Goal: Information Seeking & Learning: Learn about a topic

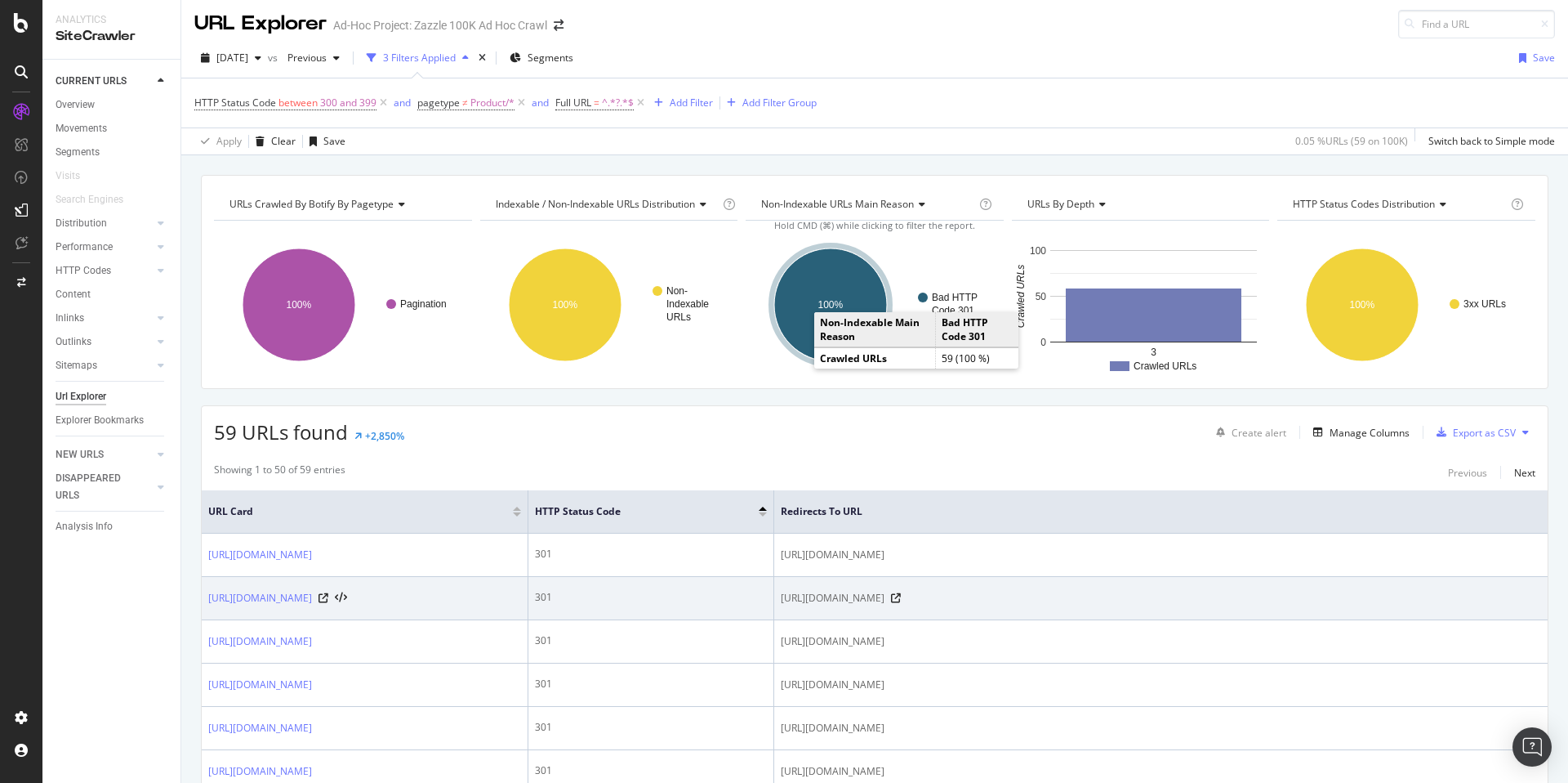
scroll to position [8, 0]
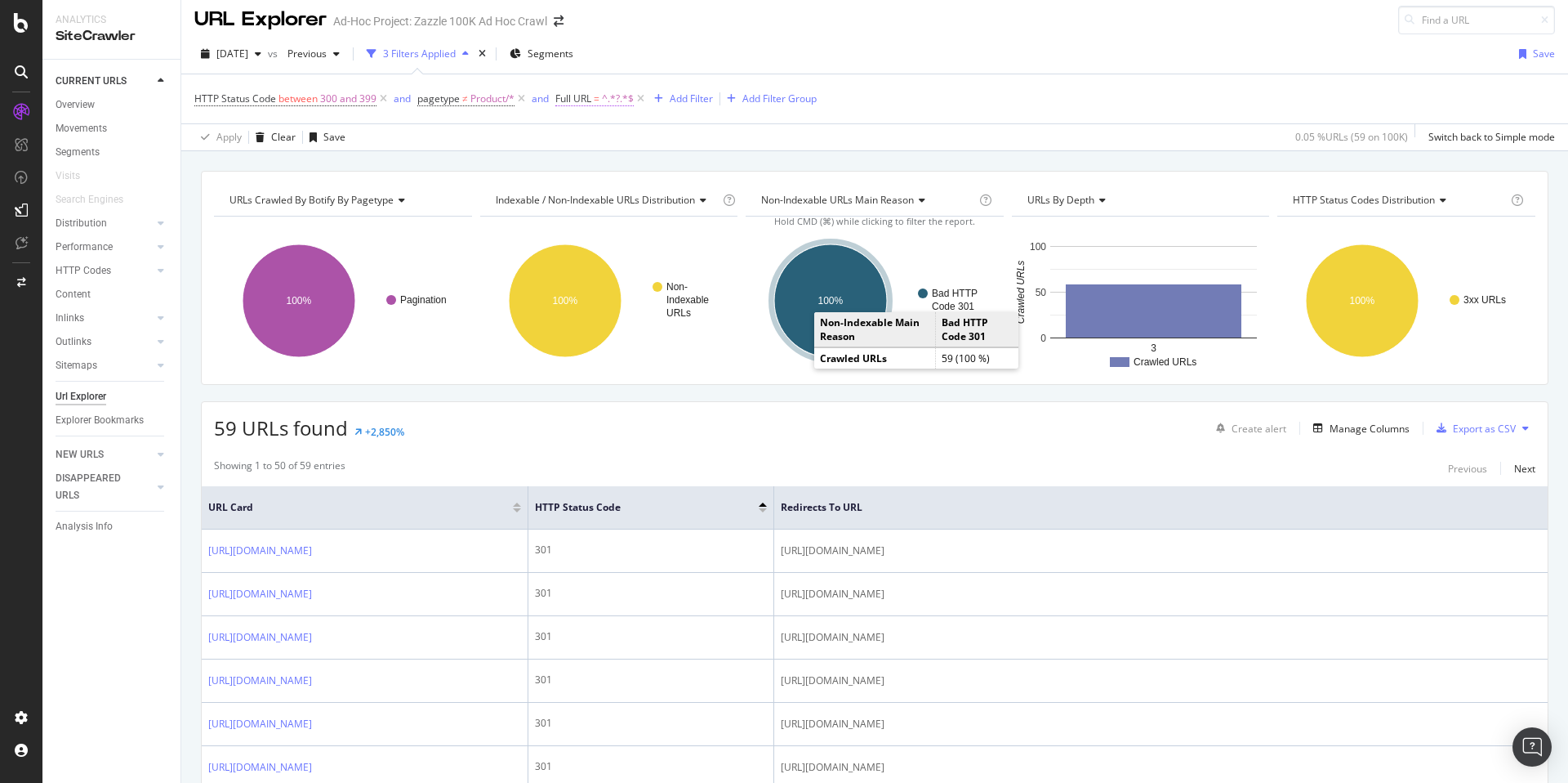
click at [589, 103] on span "Full URL" at bounding box center [573, 98] width 36 height 14
click at [616, 139] on icon at bounding box center [617, 137] width 12 height 10
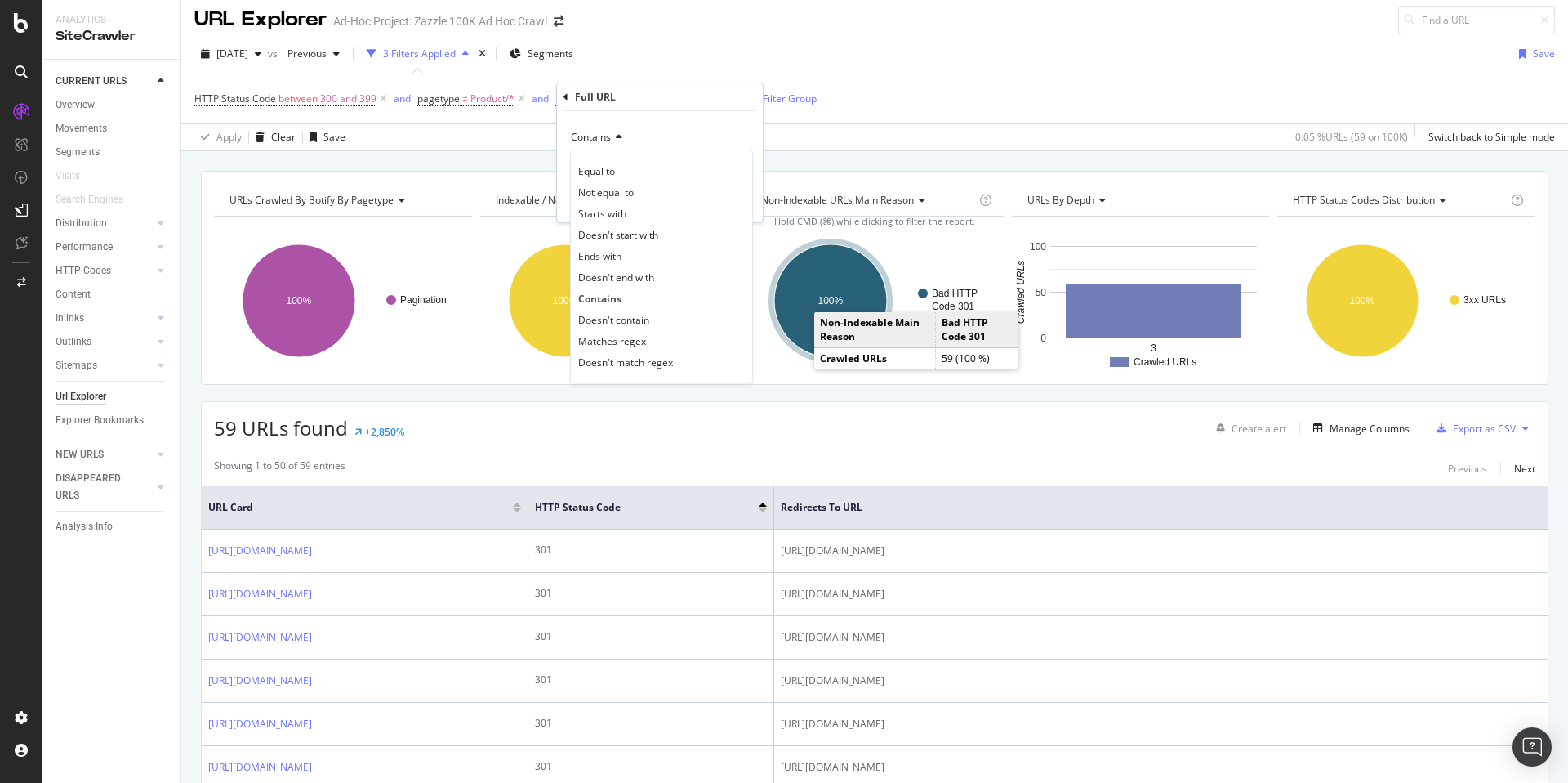
click at [655, 315] on div "Doesn't contain" at bounding box center [661, 320] width 175 height 21
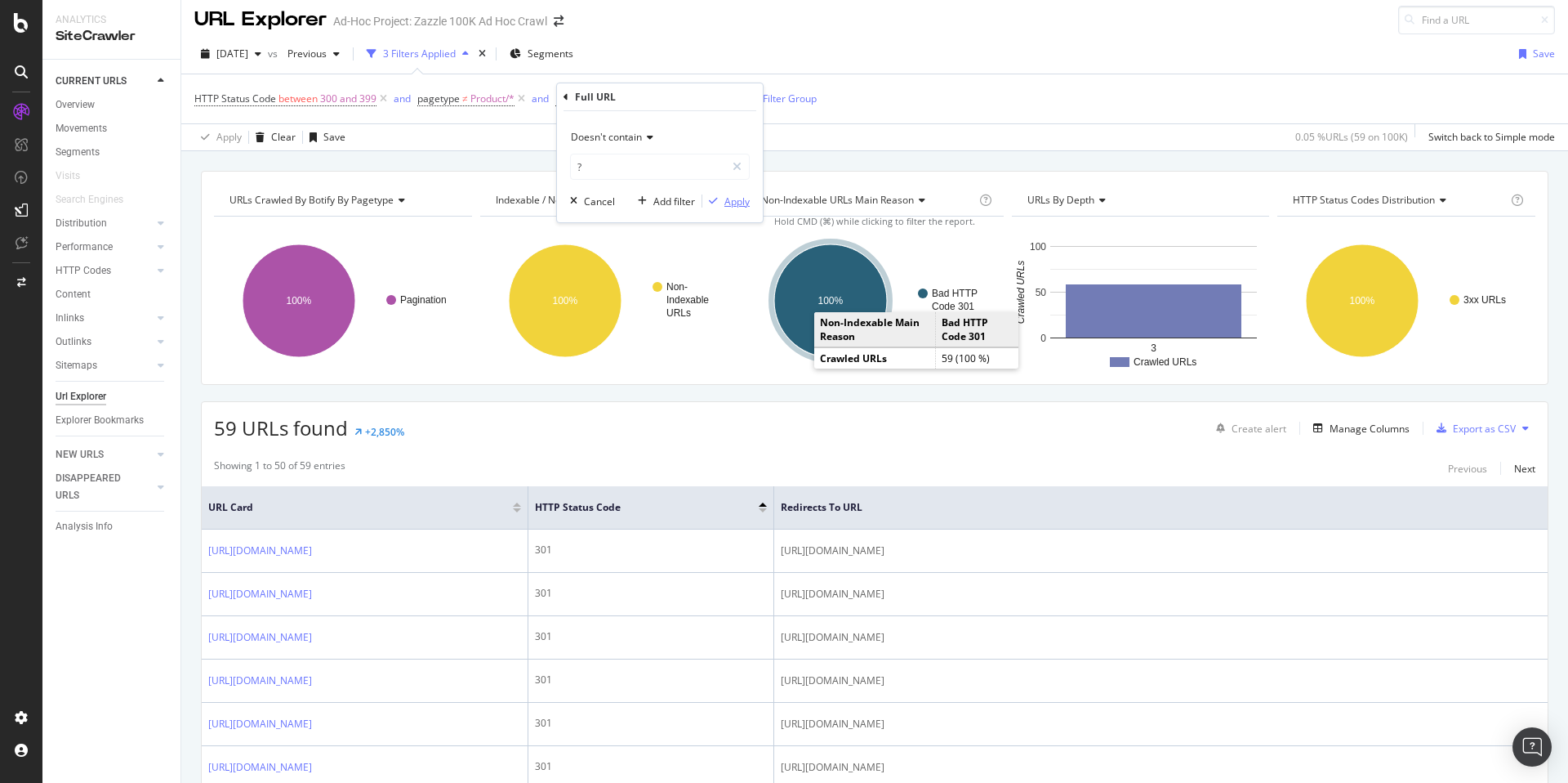
click at [733, 202] on div "Apply" at bounding box center [737, 201] width 25 height 14
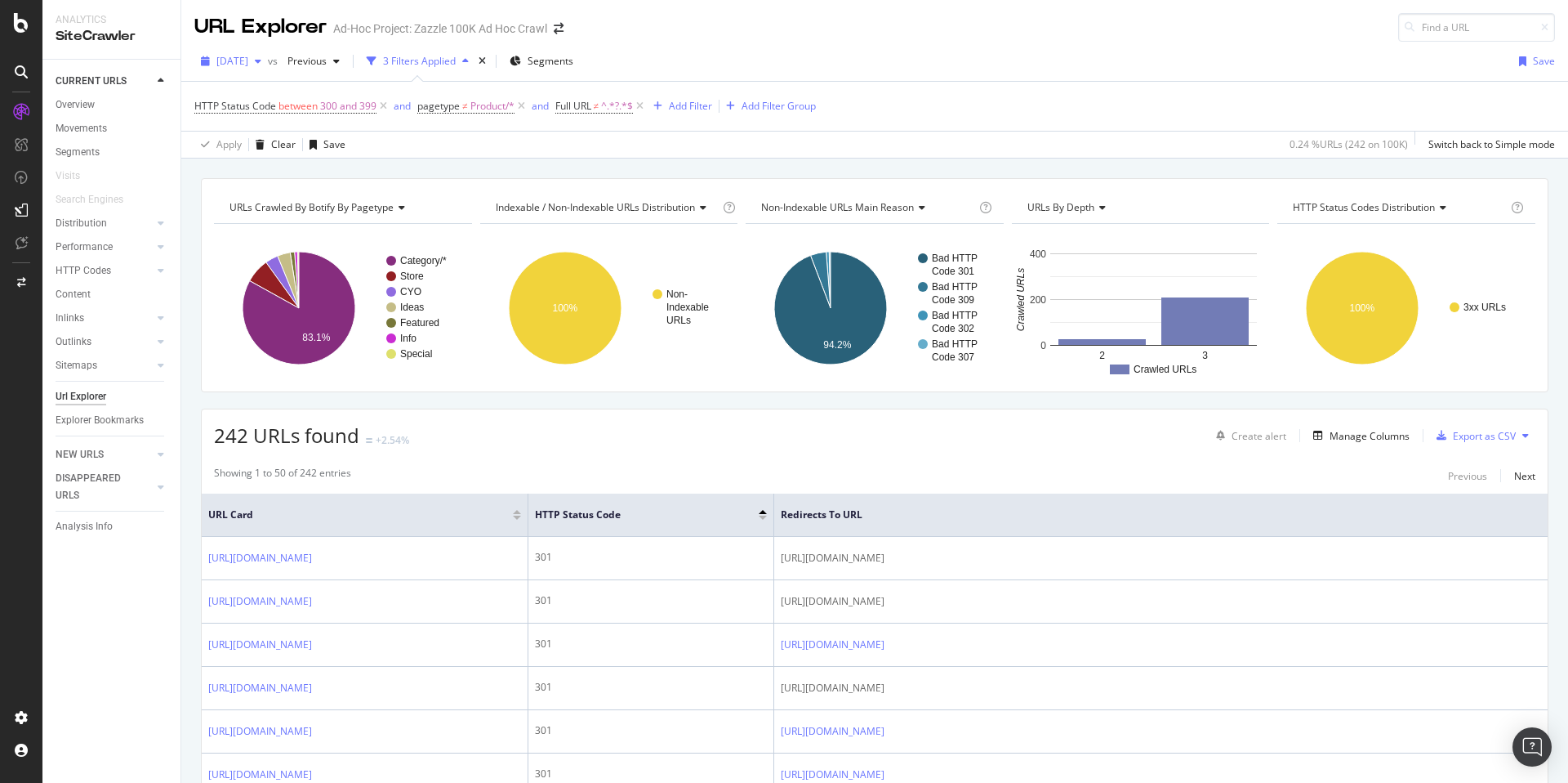
click at [261, 65] on icon "button" at bounding box center [257, 61] width 7 height 10
click at [307, 119] on div "2025 Aug. 20th 100K URLs" at bounding box center [291, 123] width 146 height 15
click at [471, 107] on span "Product/*" at bounding box center [491, 107] width 44 height 23
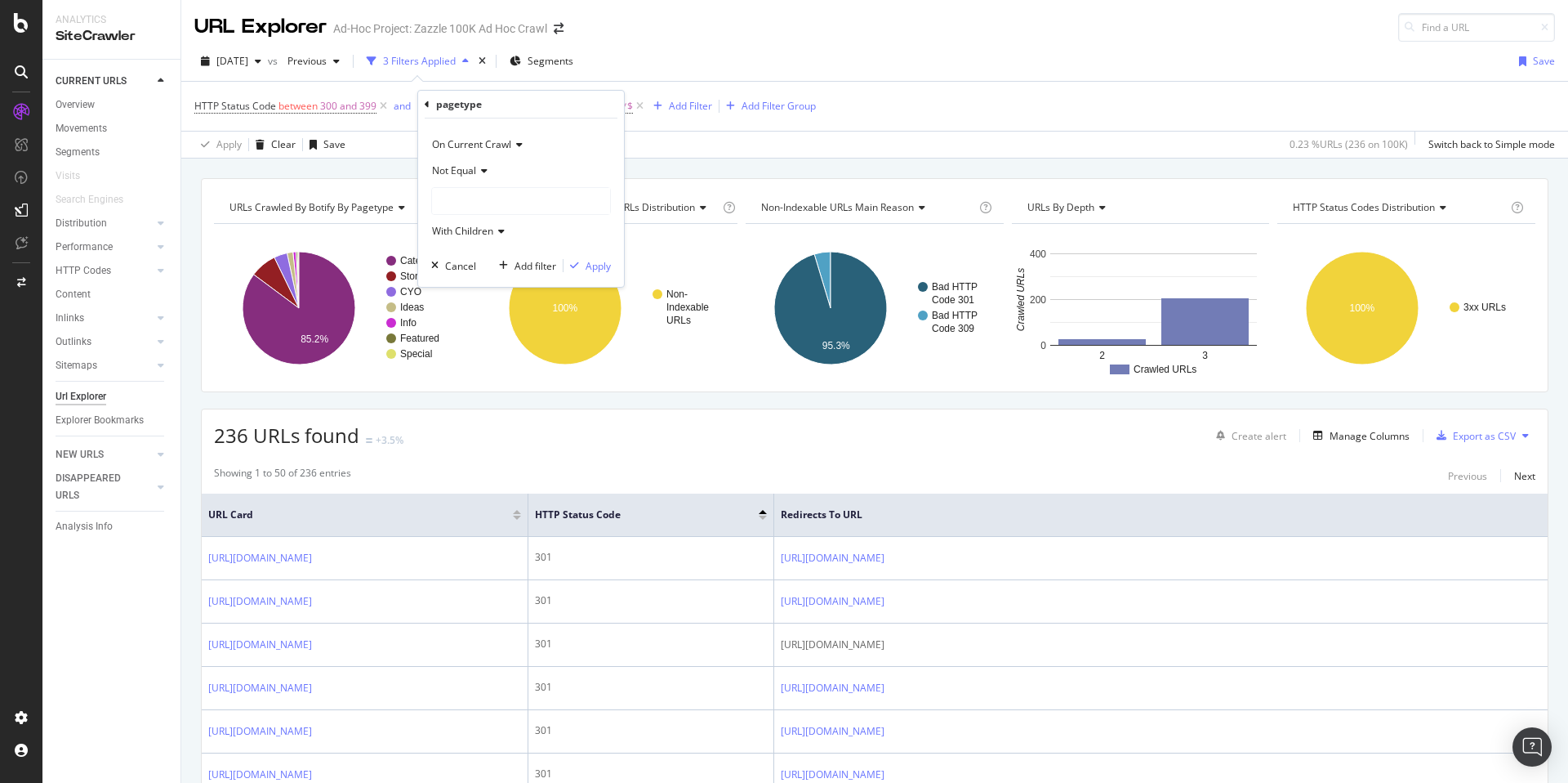
click at [471, 172] on span "Not Equal" at bounding box center [453, 170] width 44 height 14
click at [479, 209] on div "Equal" at bounding box center [522, 204] width 175 height 21
drag, startPoint x: 606, startPoint y: 267, endPoint x: 673, endPoint y: 164, distance: 122.9
click at [605, 267] on div "Apply" at bounding box center [598, 266] width 25 height 14
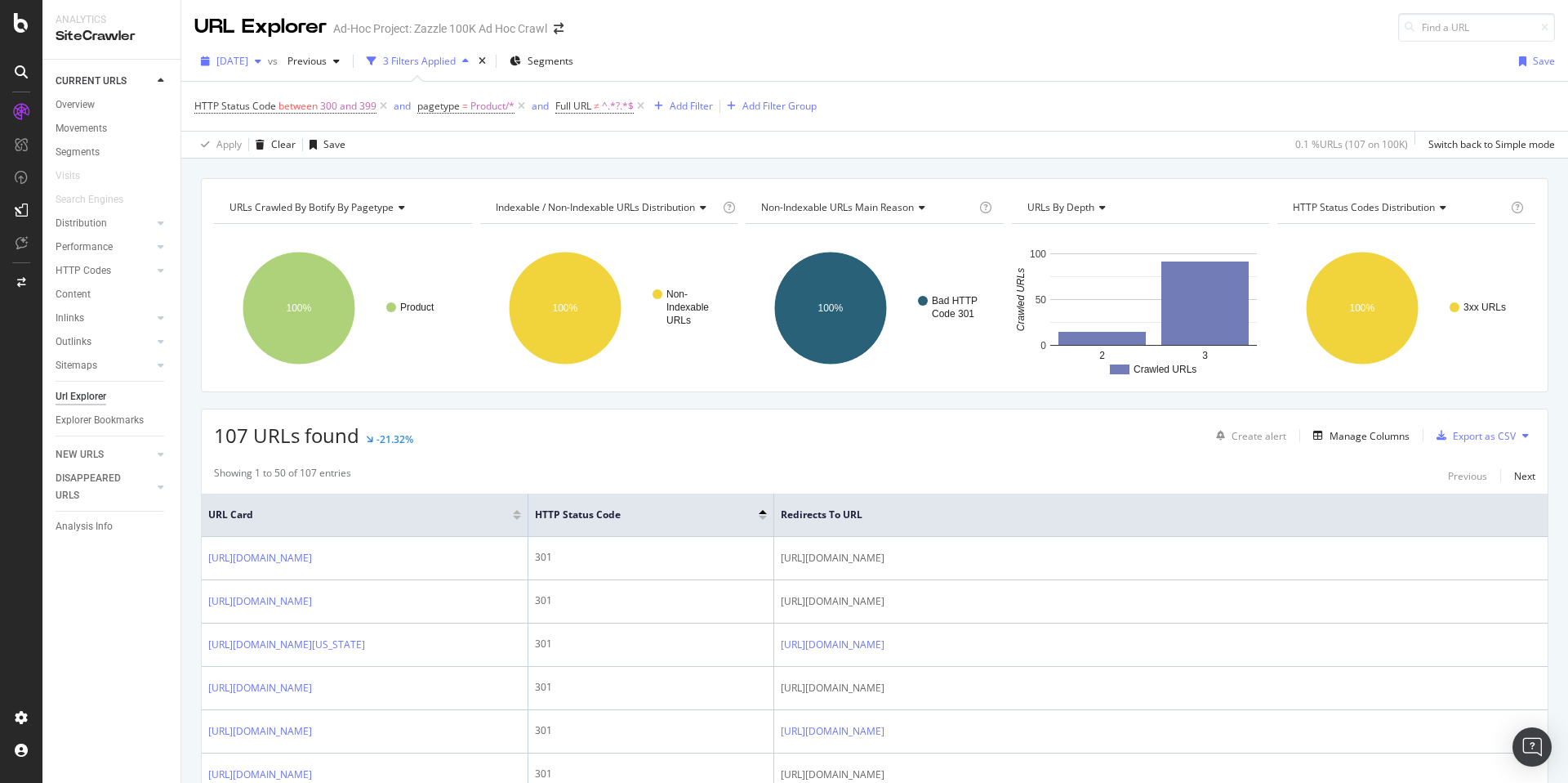
click at [249, 67] on span "2025 Aug. 20th" at bounding box center [232, 61] width 32 height 14
click at [271, 101] on div "2025 Aug. 22nd 100K URLs" at bounding box center [302, 93] width 194 height 23
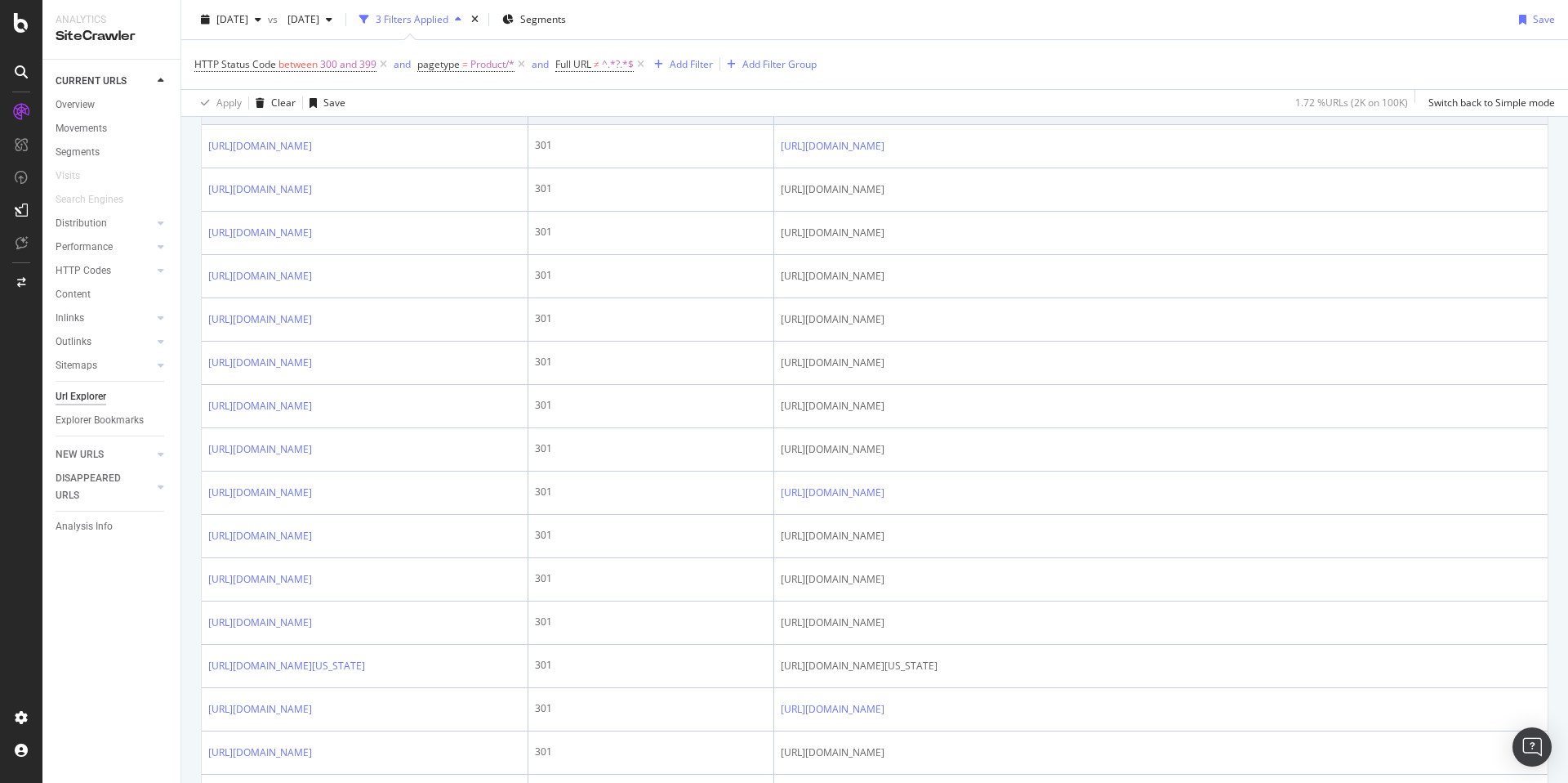
scroll to position [657, 0]
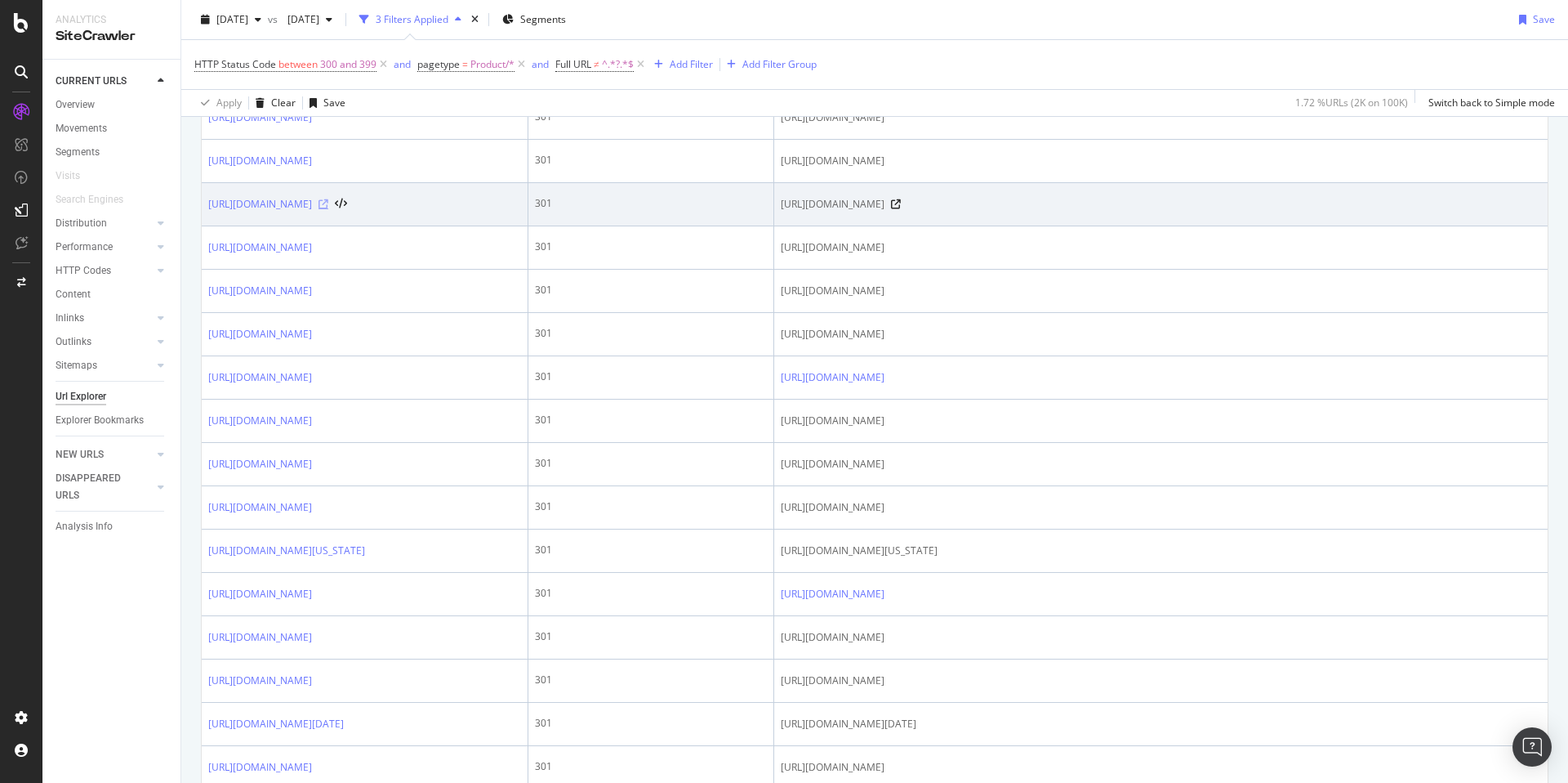
click at [328, 209] on icon at bounding box center [323, 204] width 10 height 10
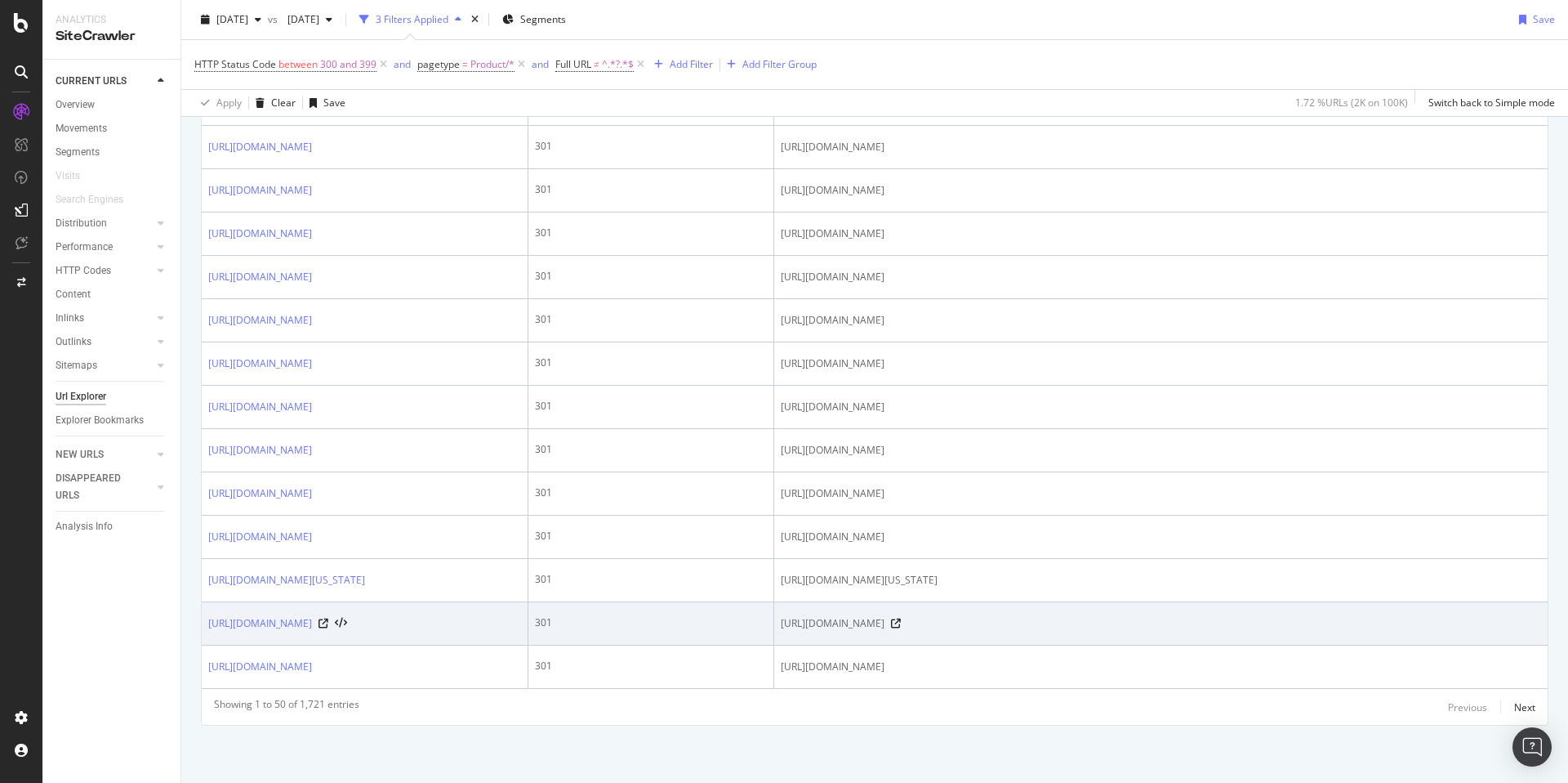
scroll to position [2896, 0]
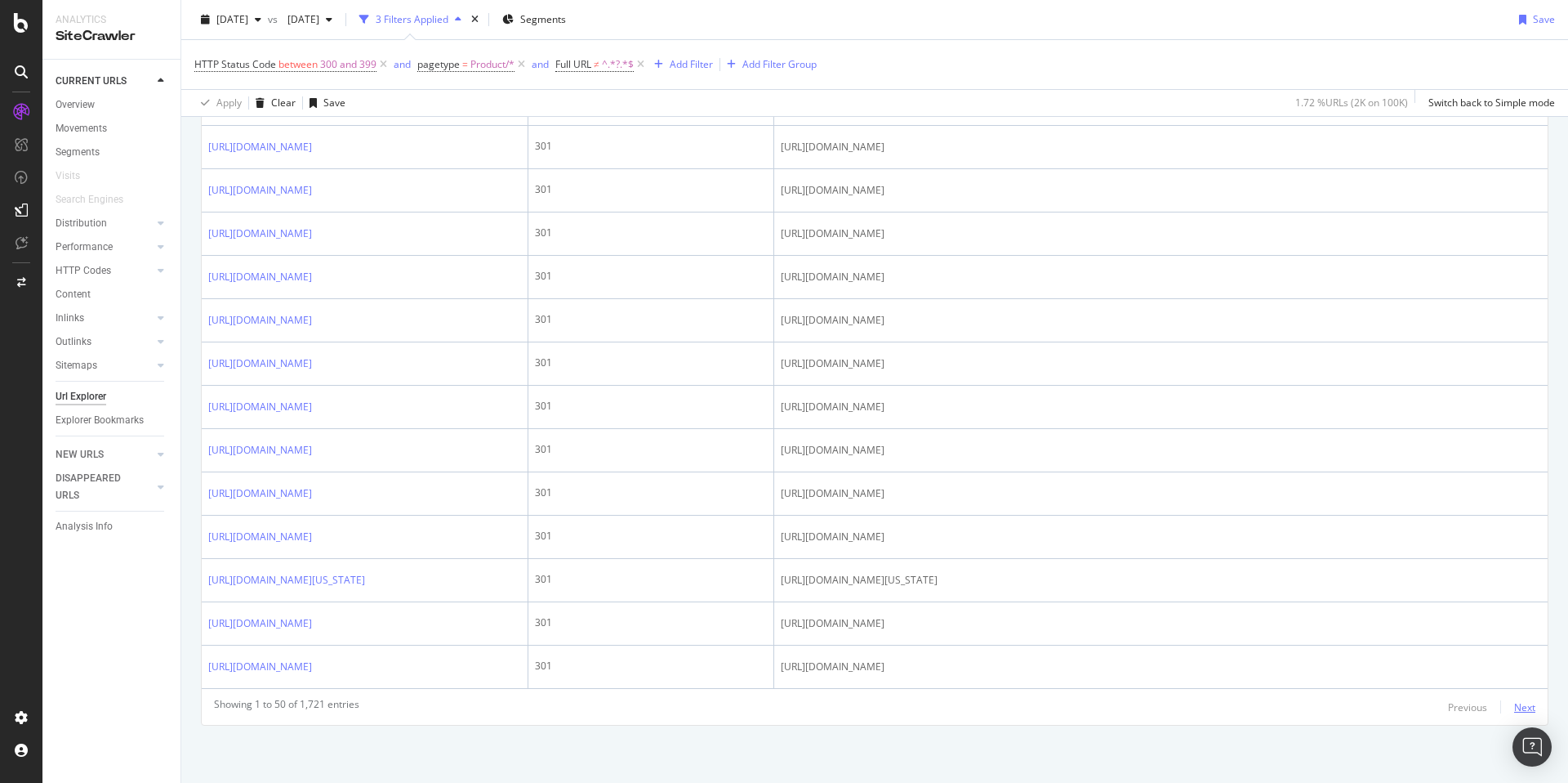
click at [1514, 703] on div "Next" at bounding box center [1524, 707] width 21 height 14
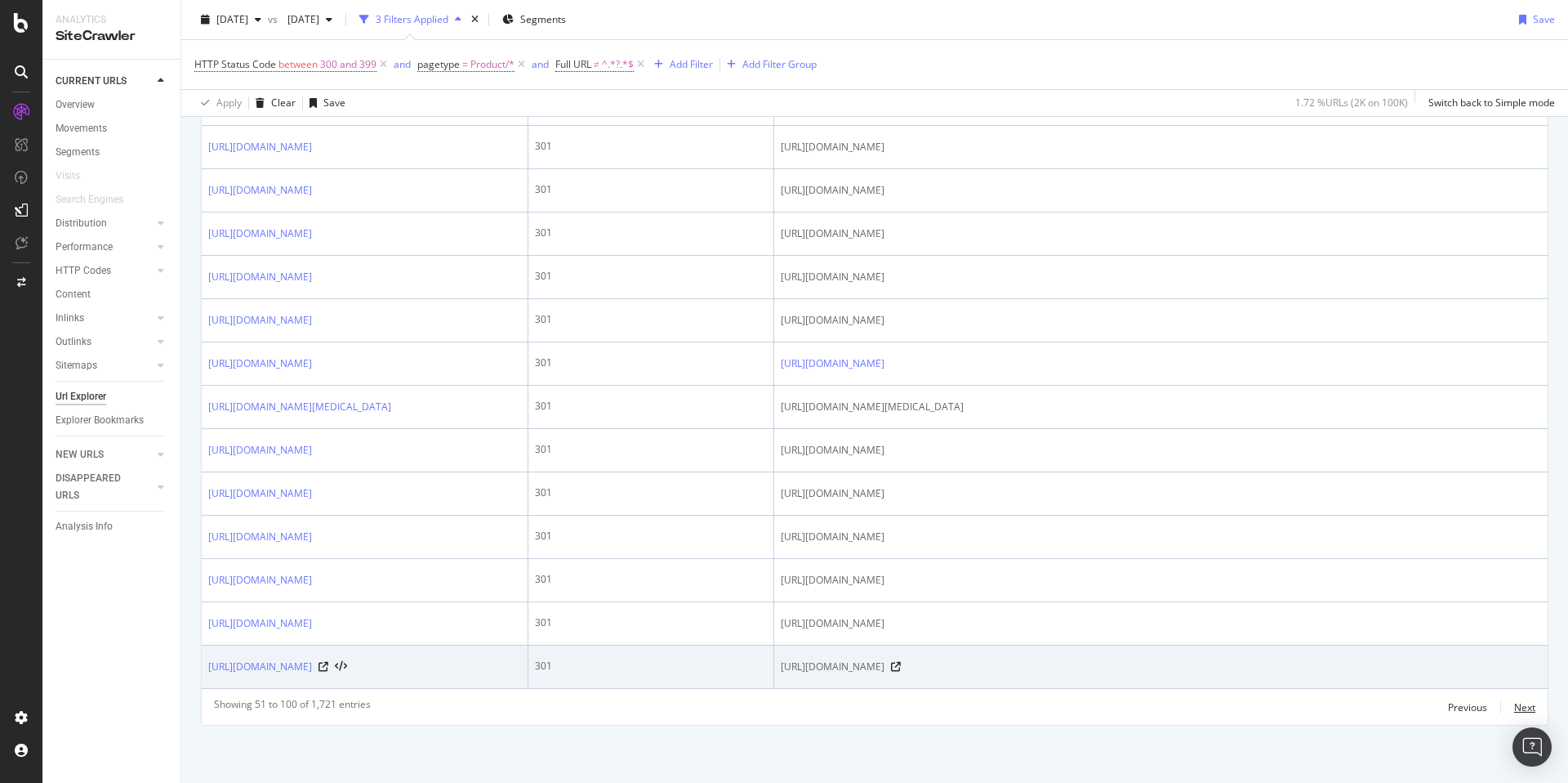
scroll to position [2830, 0]
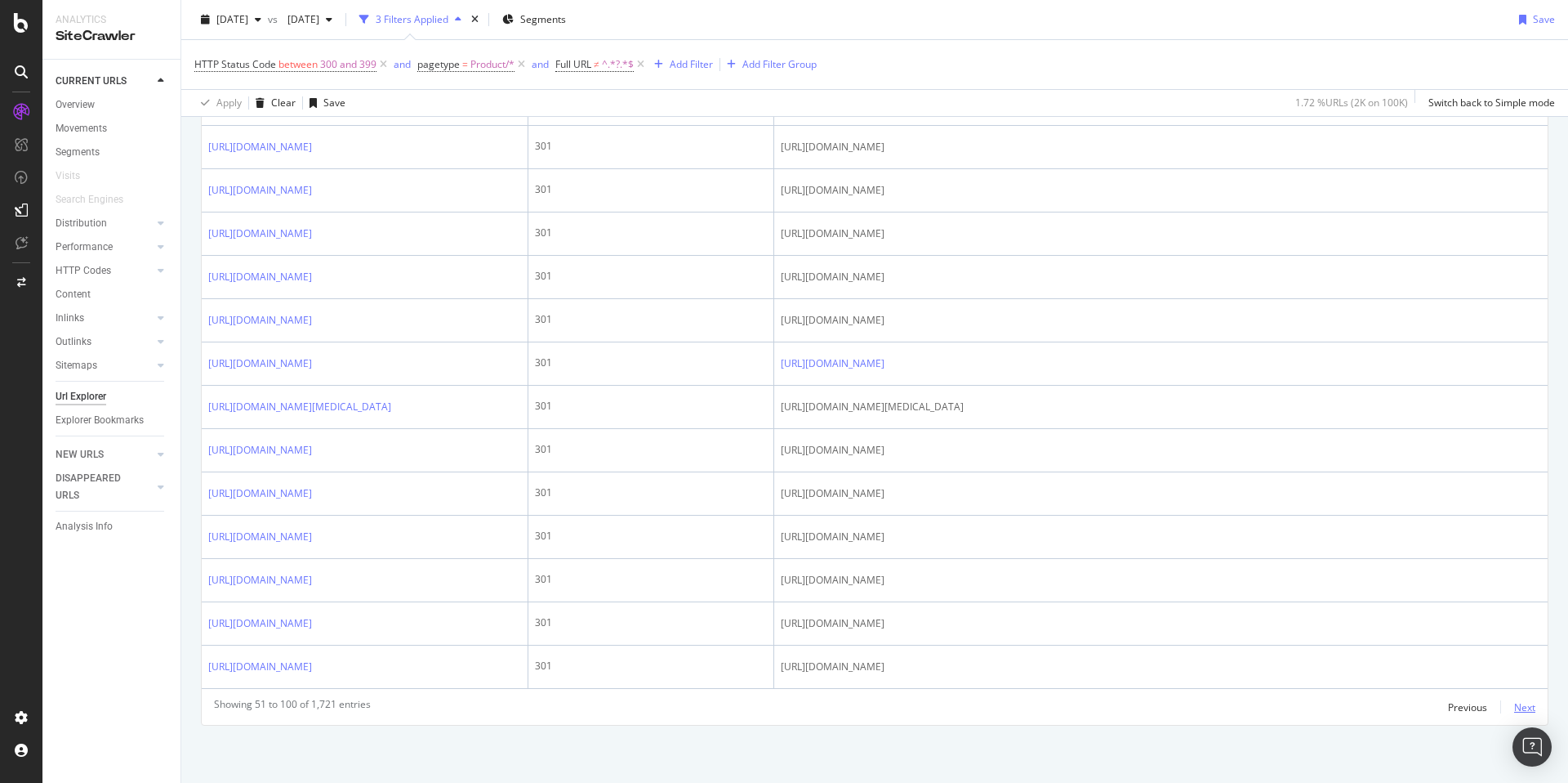
click at [1514, 708] on div "Next" at bounding box center [1524, 707] width 21 height 14
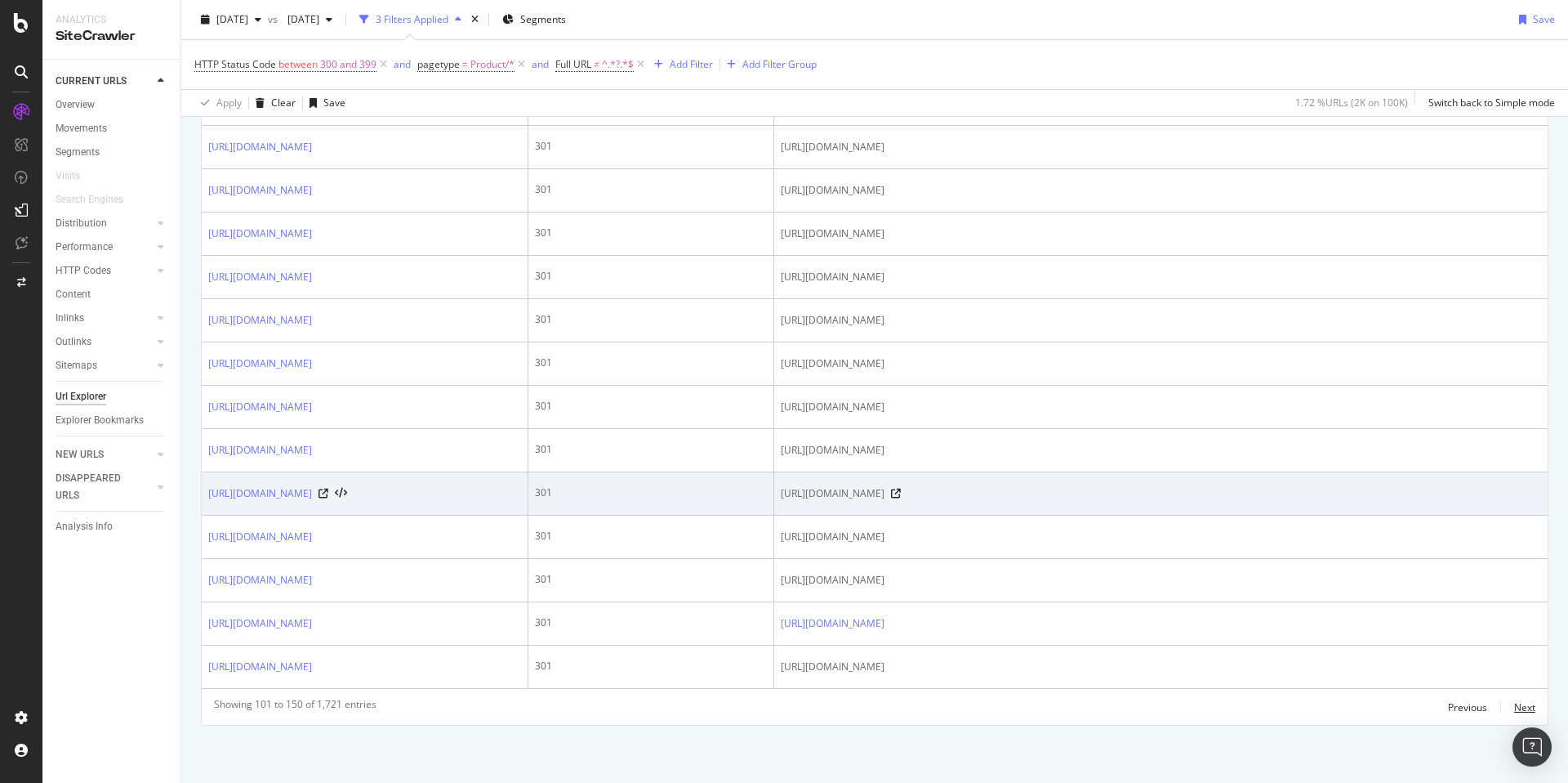
scroll to position [2846, 0]
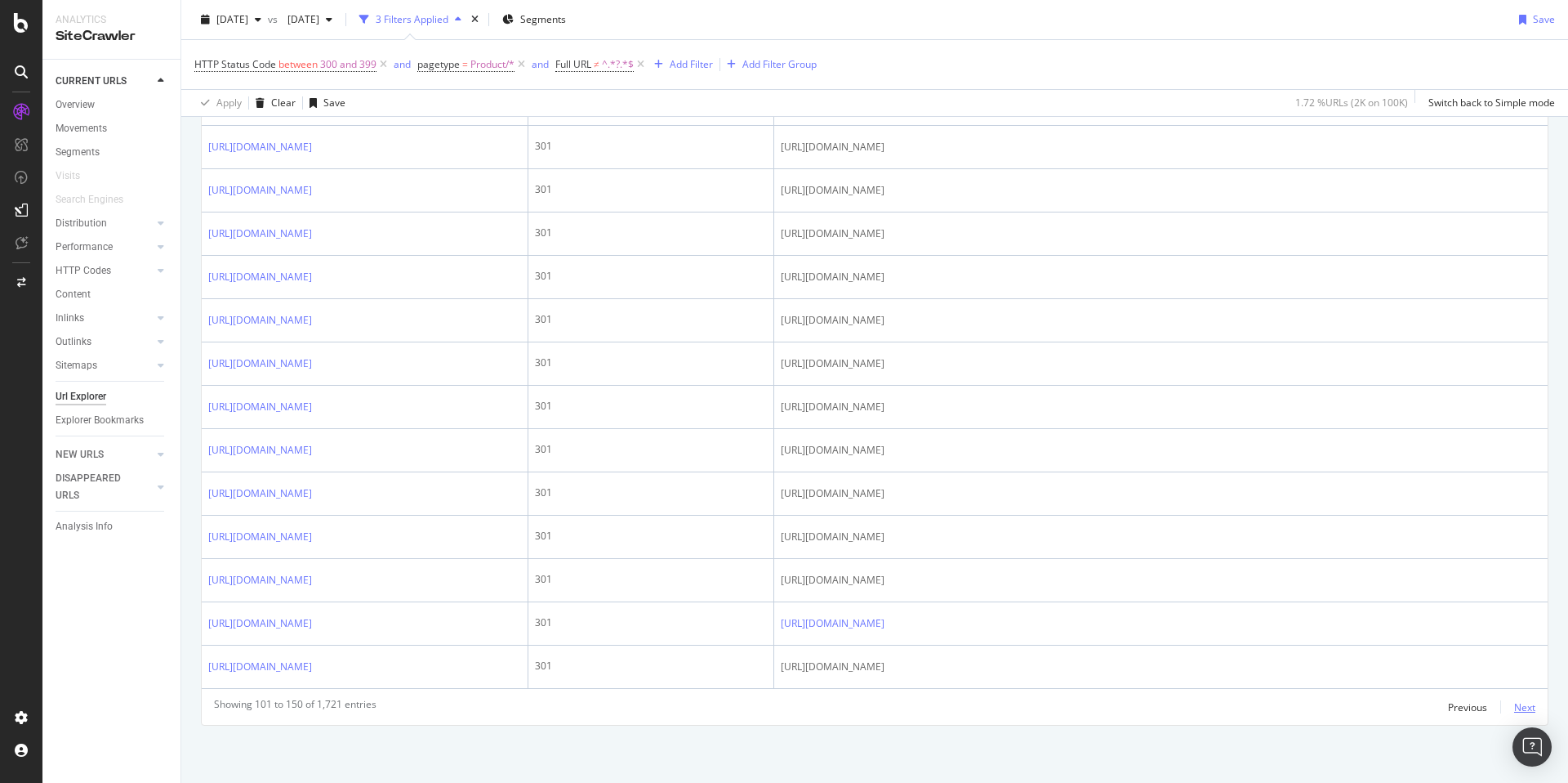
click at [1514, 711] on div "Next" at bounding box center [1524, 707] width 21 height 14
click at [1514, 707] on div "Next" at bounding box center [1524, 707] width 21 height 14
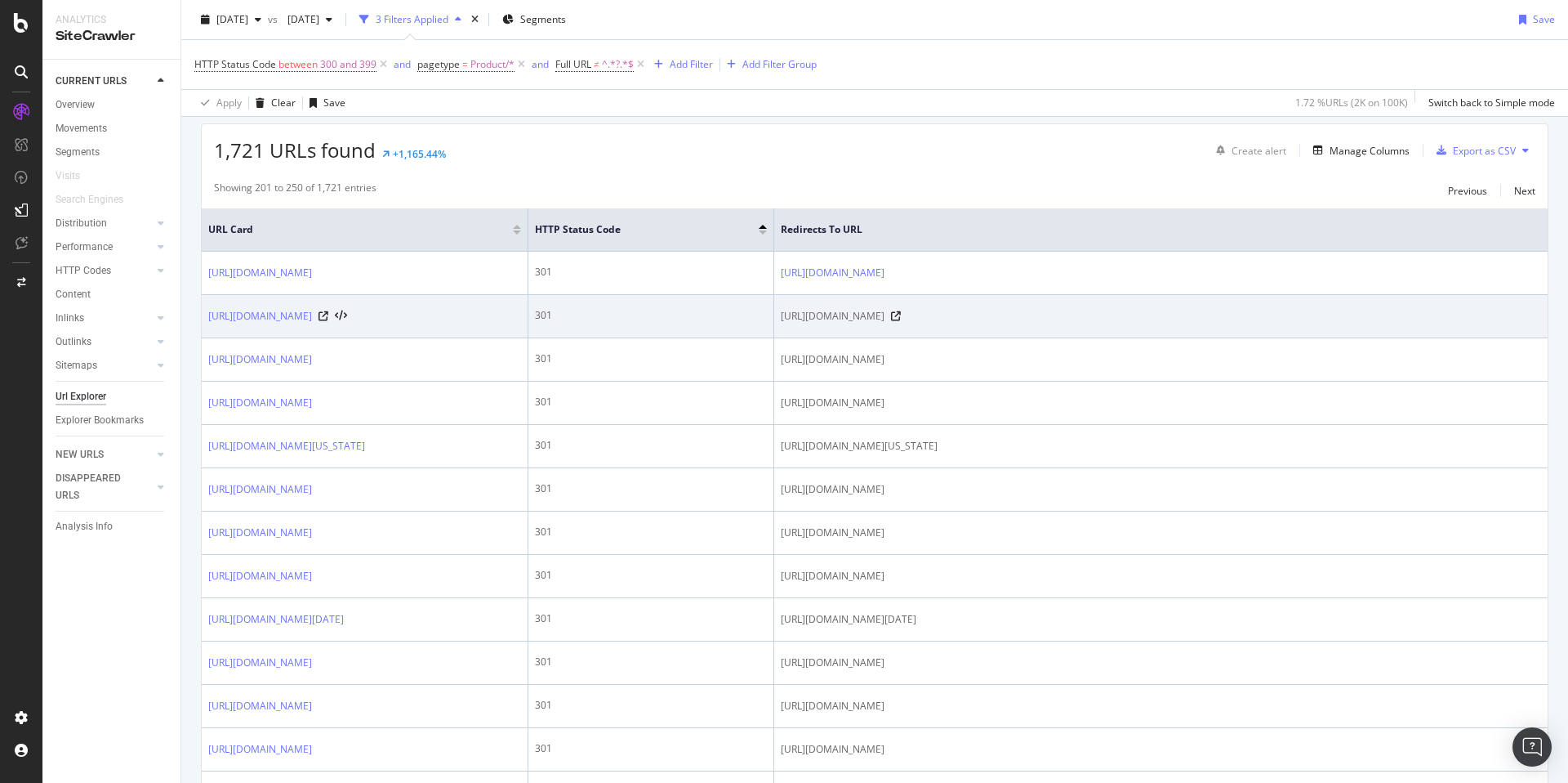
scroll to position [287, 0]
click at [328, 320] on icon at bounding box center [323, 315] width 10 height 10
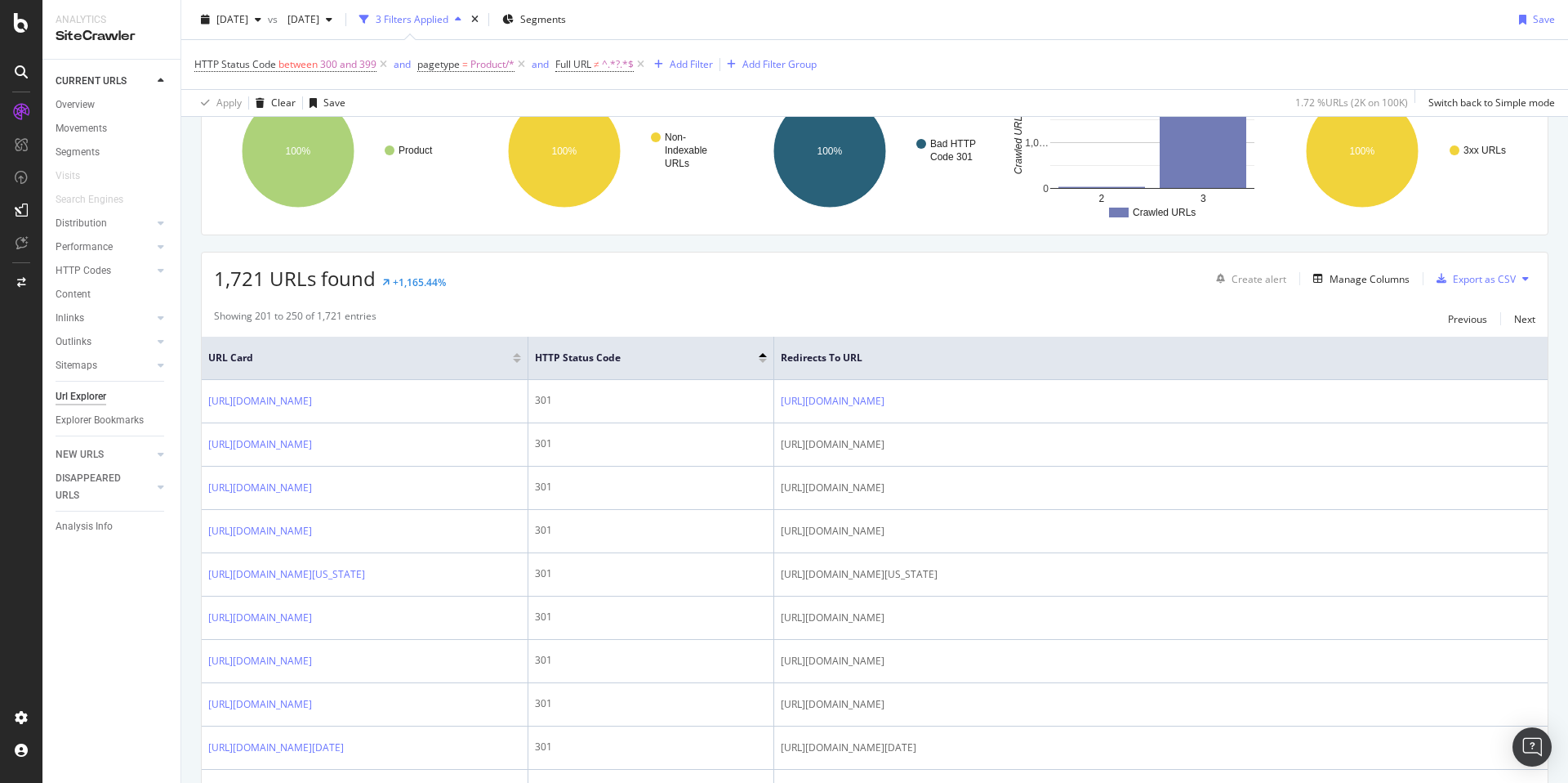
scroll to position [155, 0]
click at [283, 98] on div "Clear" at bounding box center [283, 102] width 24 height 14
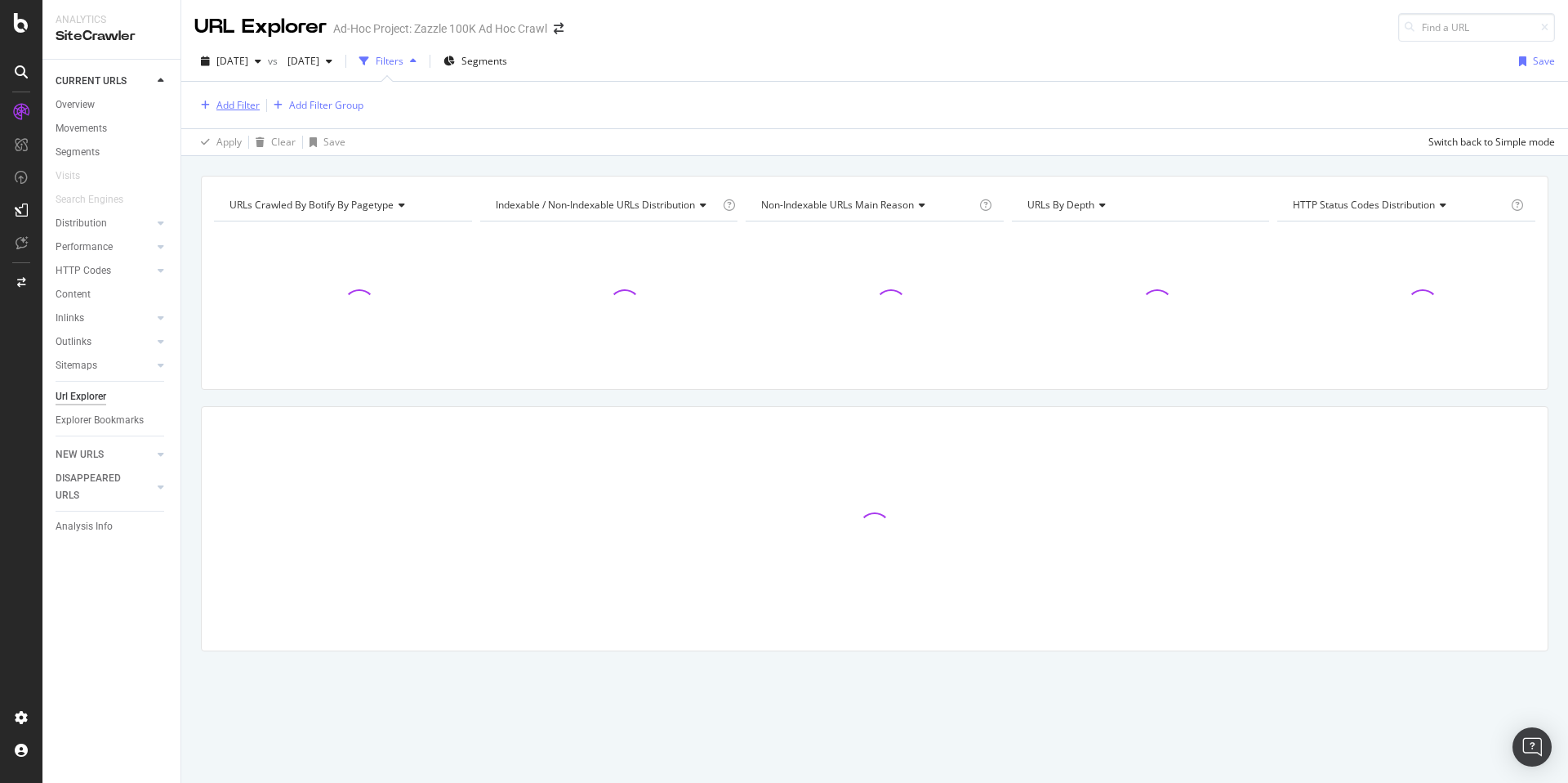
click at [246, 100] on div "Add Filter" at bounding box center [238, 105] width 44 height 14
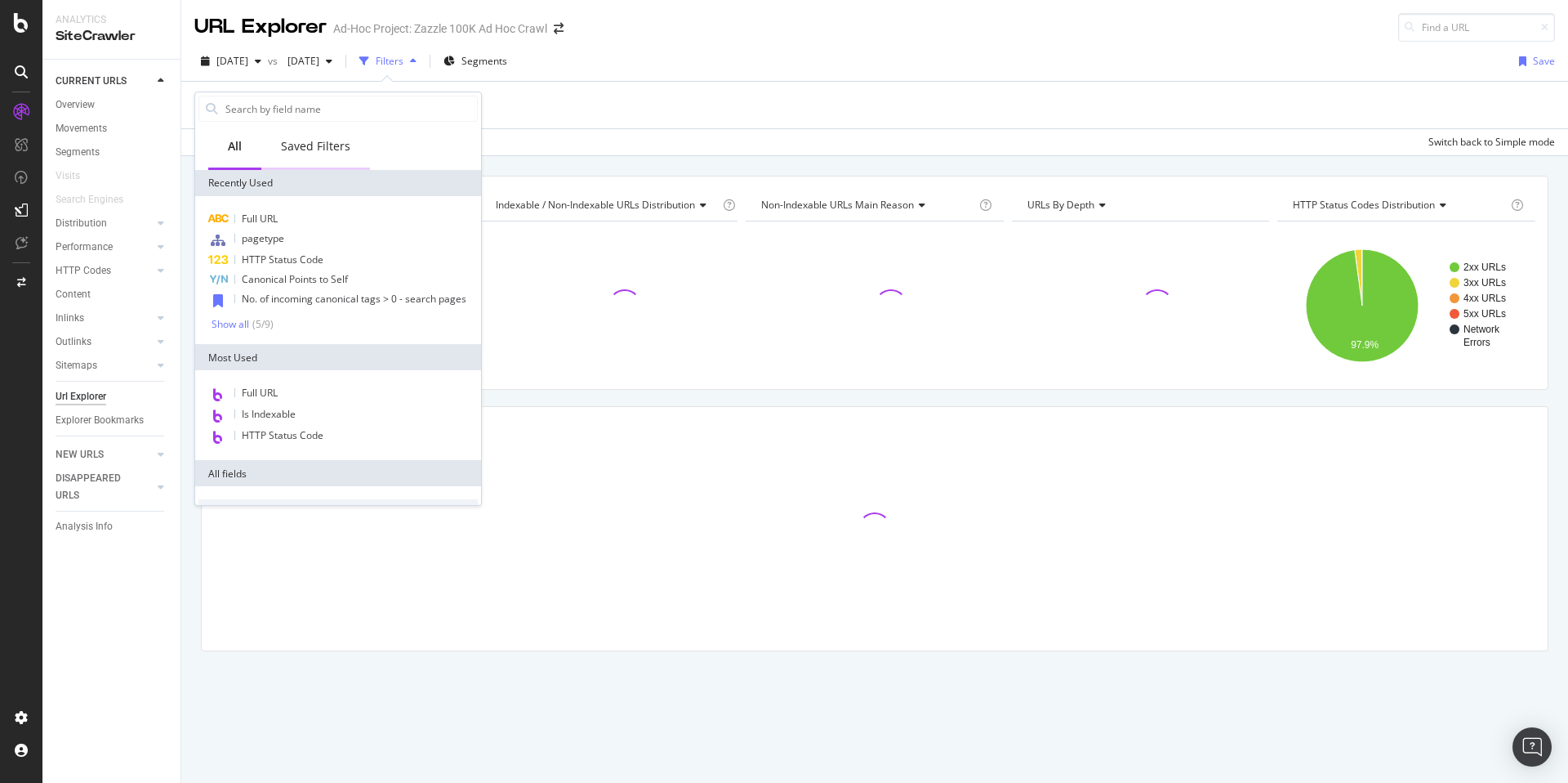
click at [320, 128] on div "Saved Filters" at bounding box center [316, 148] width 109 height 45
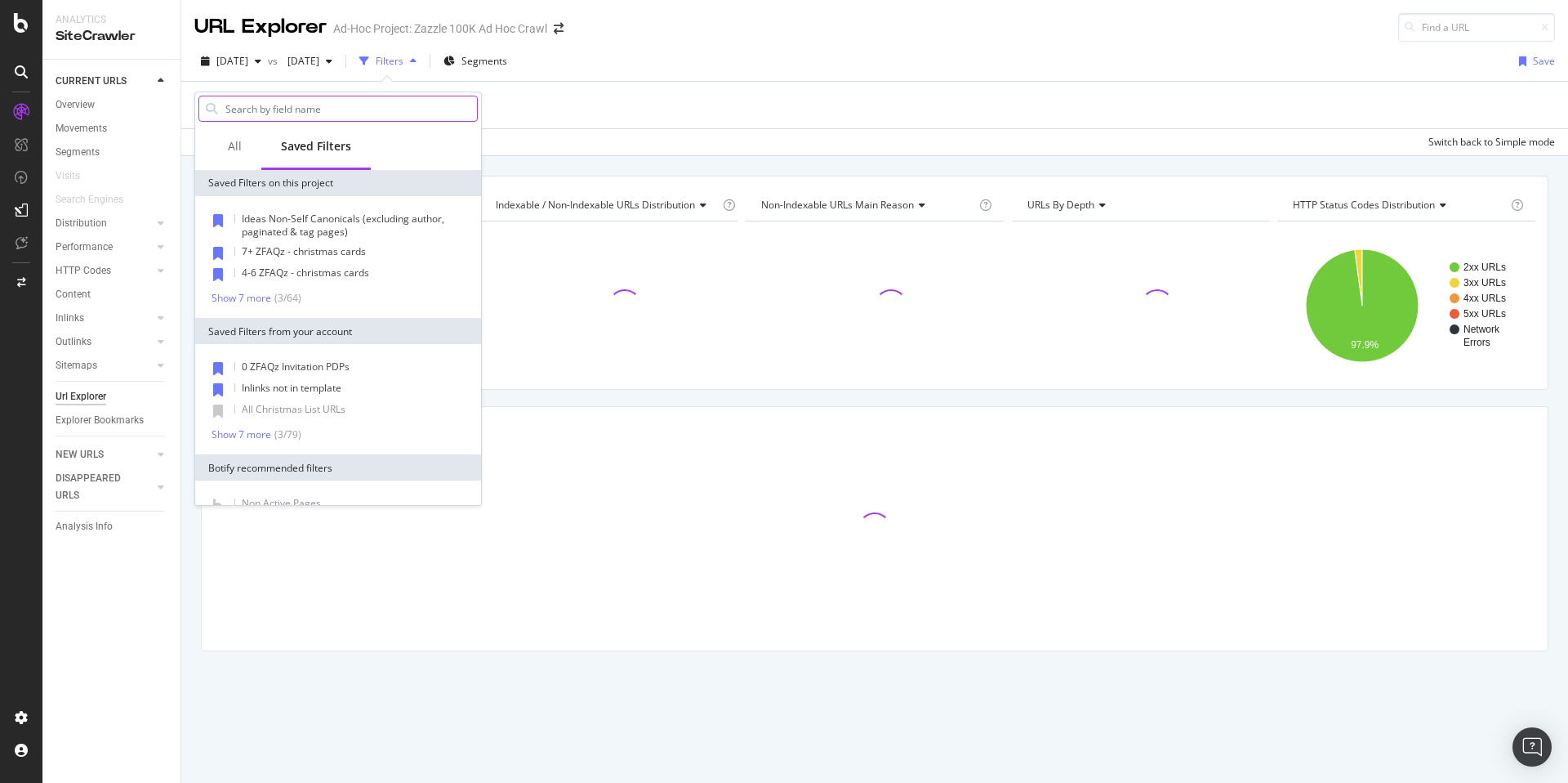
click at [332, 109] on input "text" at bounding box center [350, 108] width 253 height 24
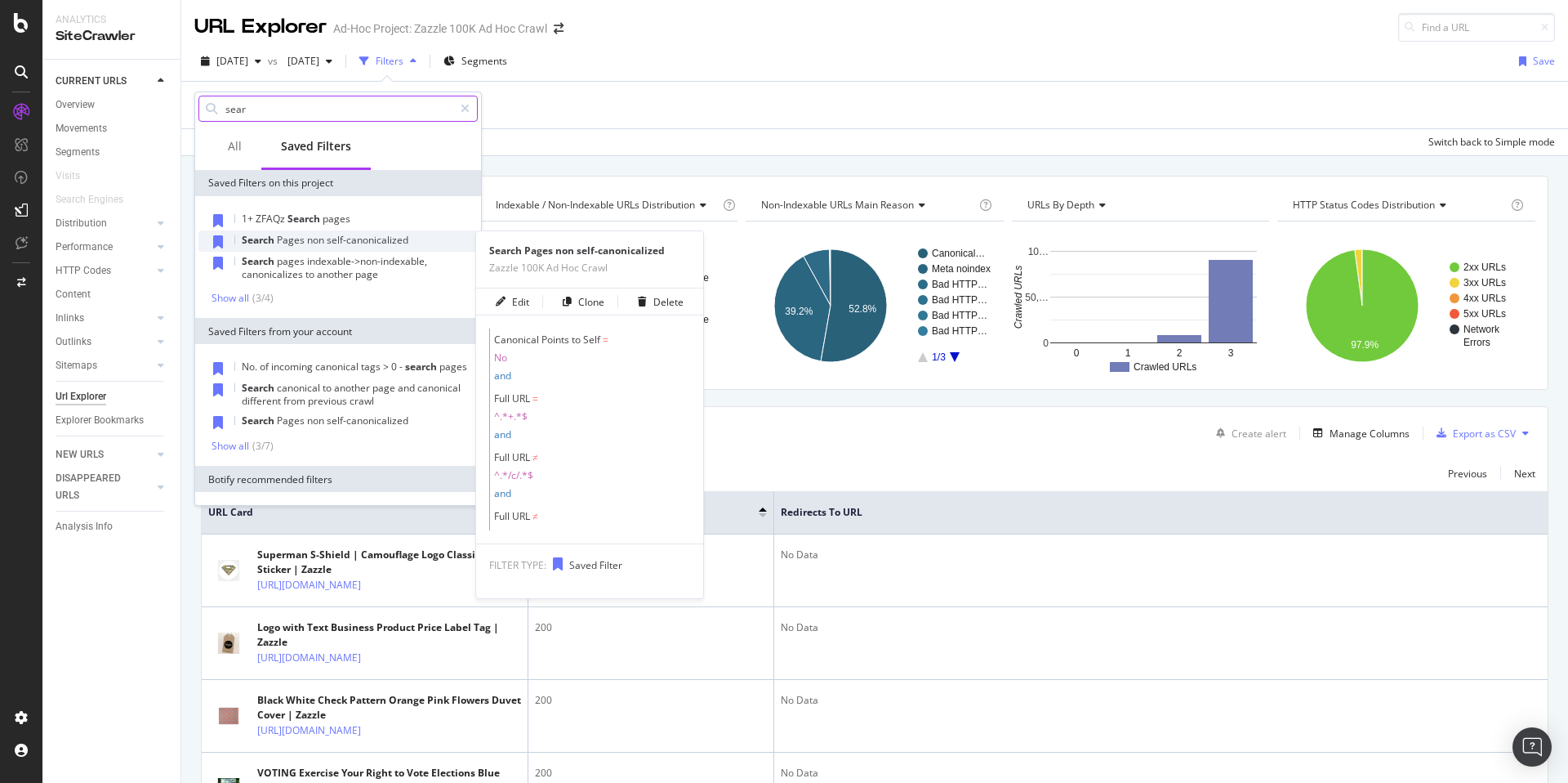
type input "sear"
click at [409, 239] on div "Search Pages non self-canonicalized" at bounding box center [338, 241] width 280 height 21
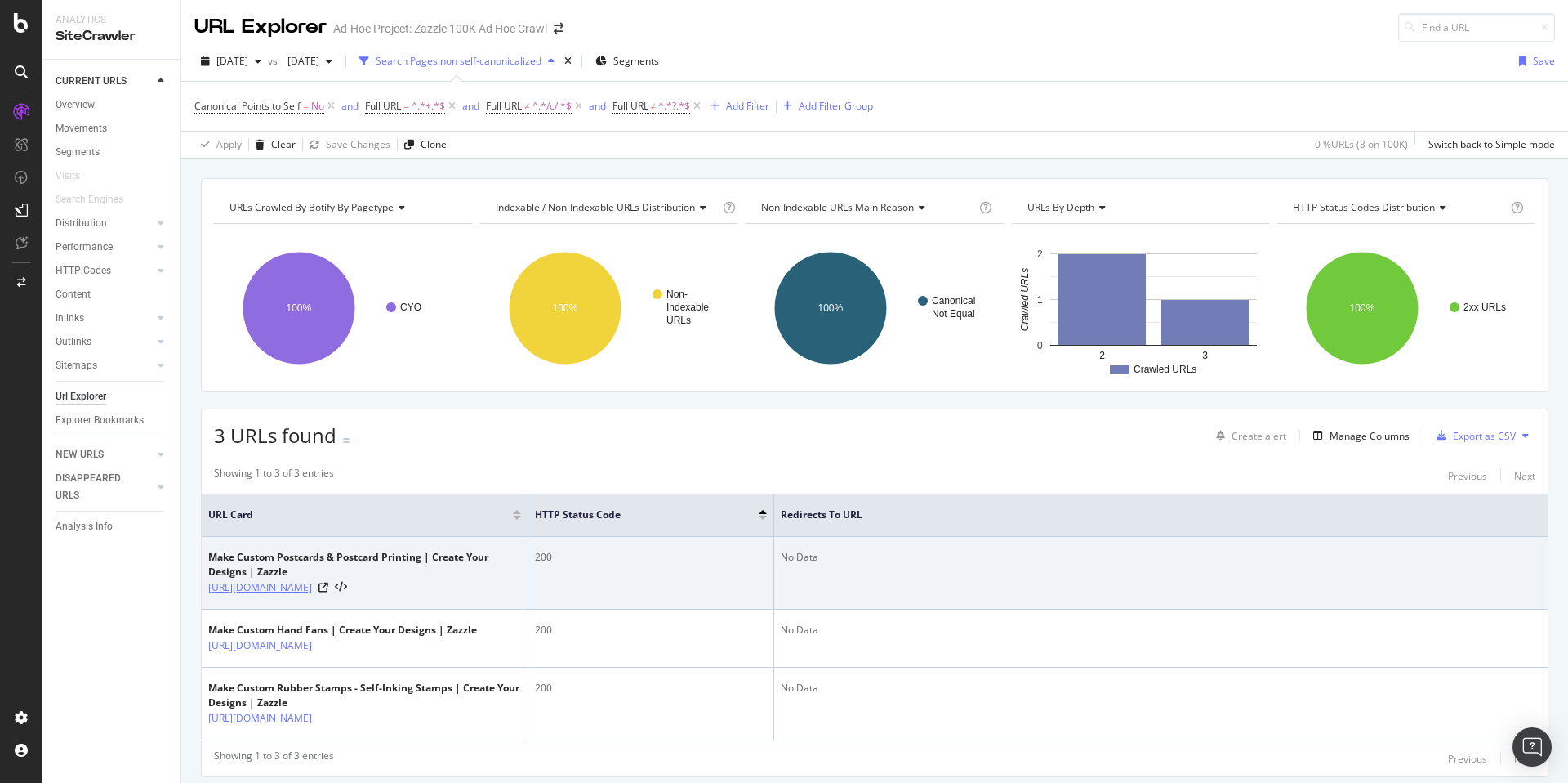
click at [312, 592] on link "https://www.zazzle.com/custom/thank+you+postcards" at bounding box center [259, 587] width 104 height 17
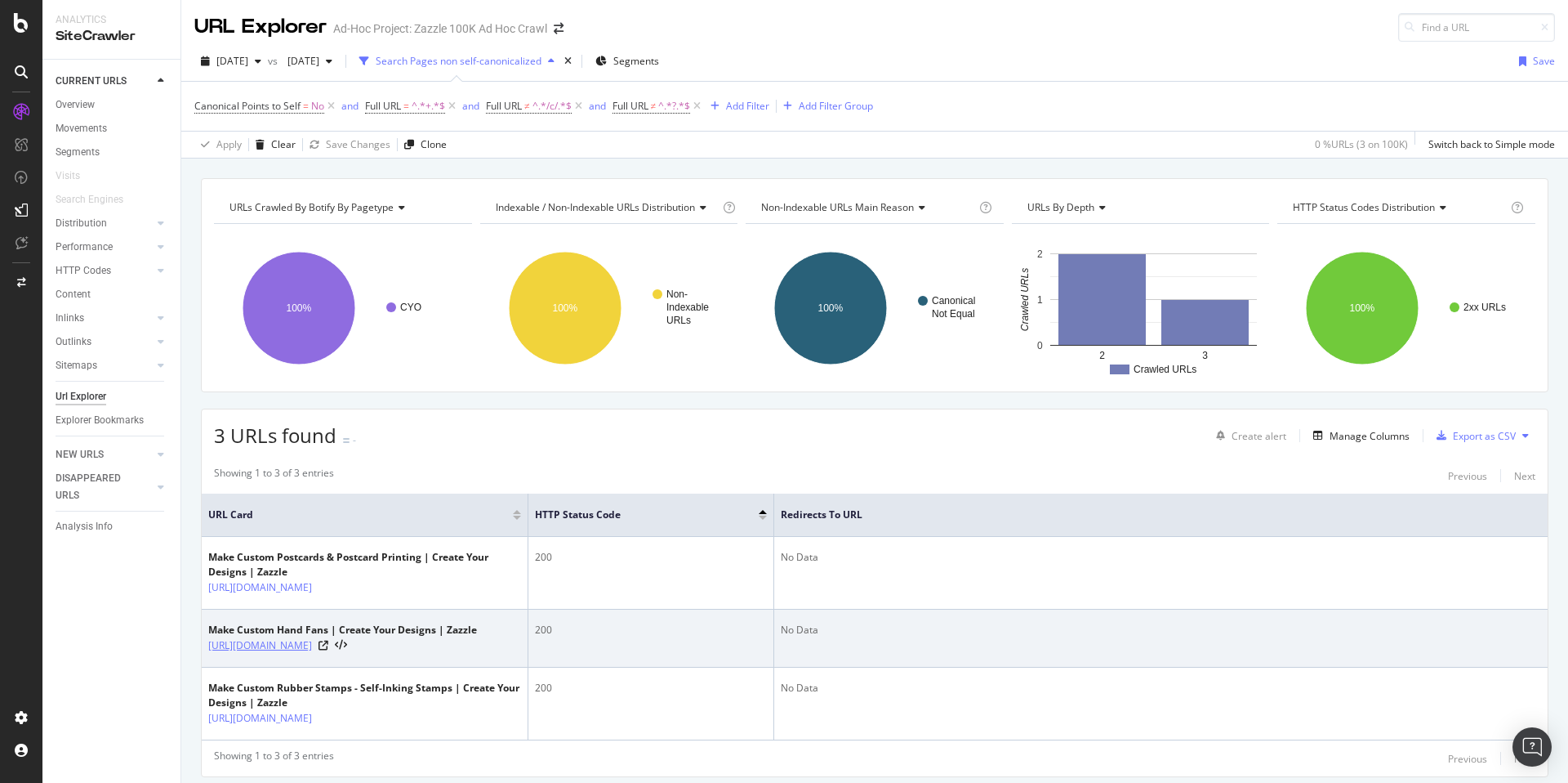
click at [312, 650] on link "https://www.zazzle.com/custom/wedding+hand+fans" at bounding box center [259, 645] width 104 height 17
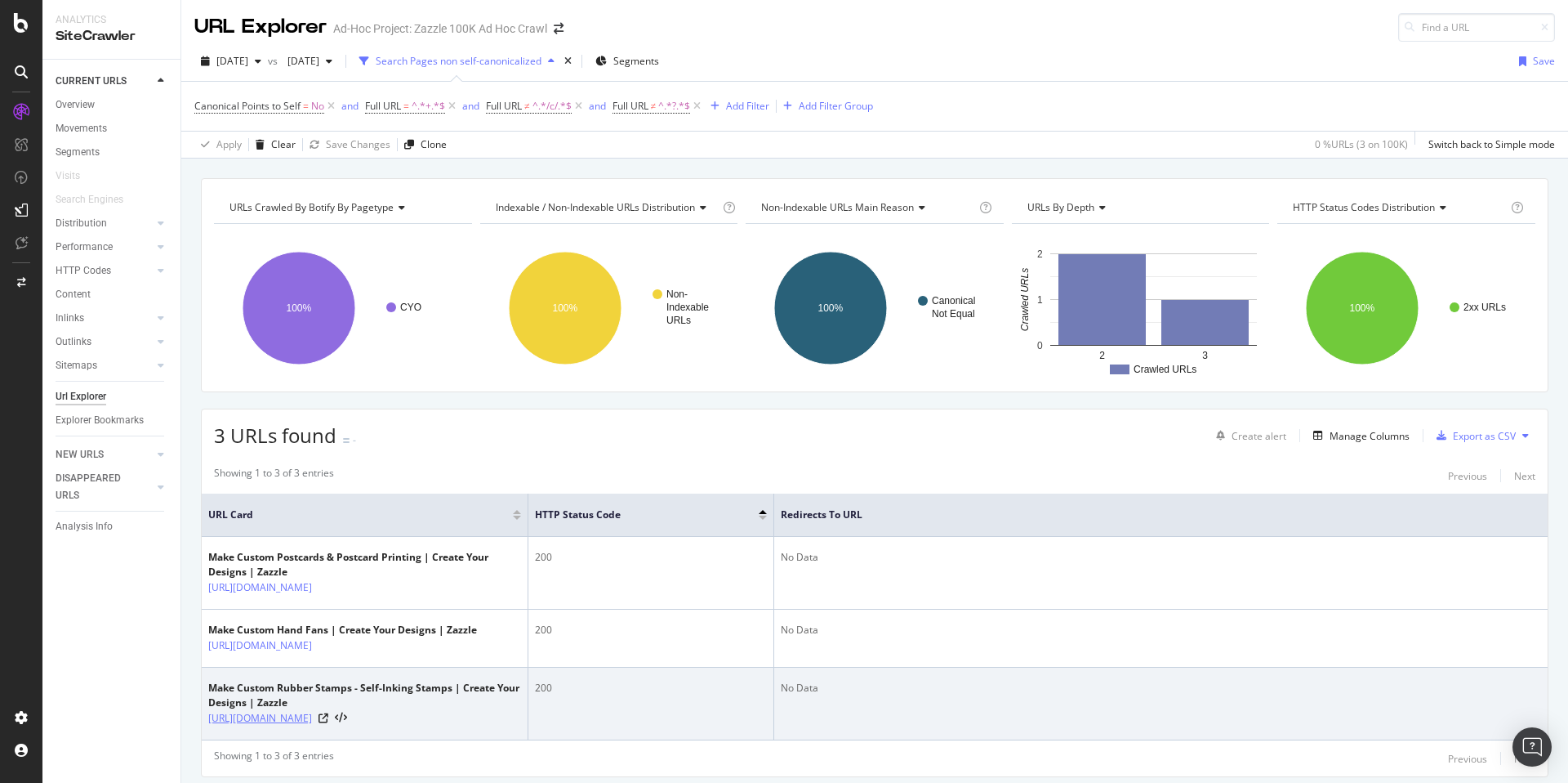
click at [312, 722] on link "https://www.zazzle.com/custom/wedding+rubber+stamps" at bounding box center [259, 718] width 104 height 17
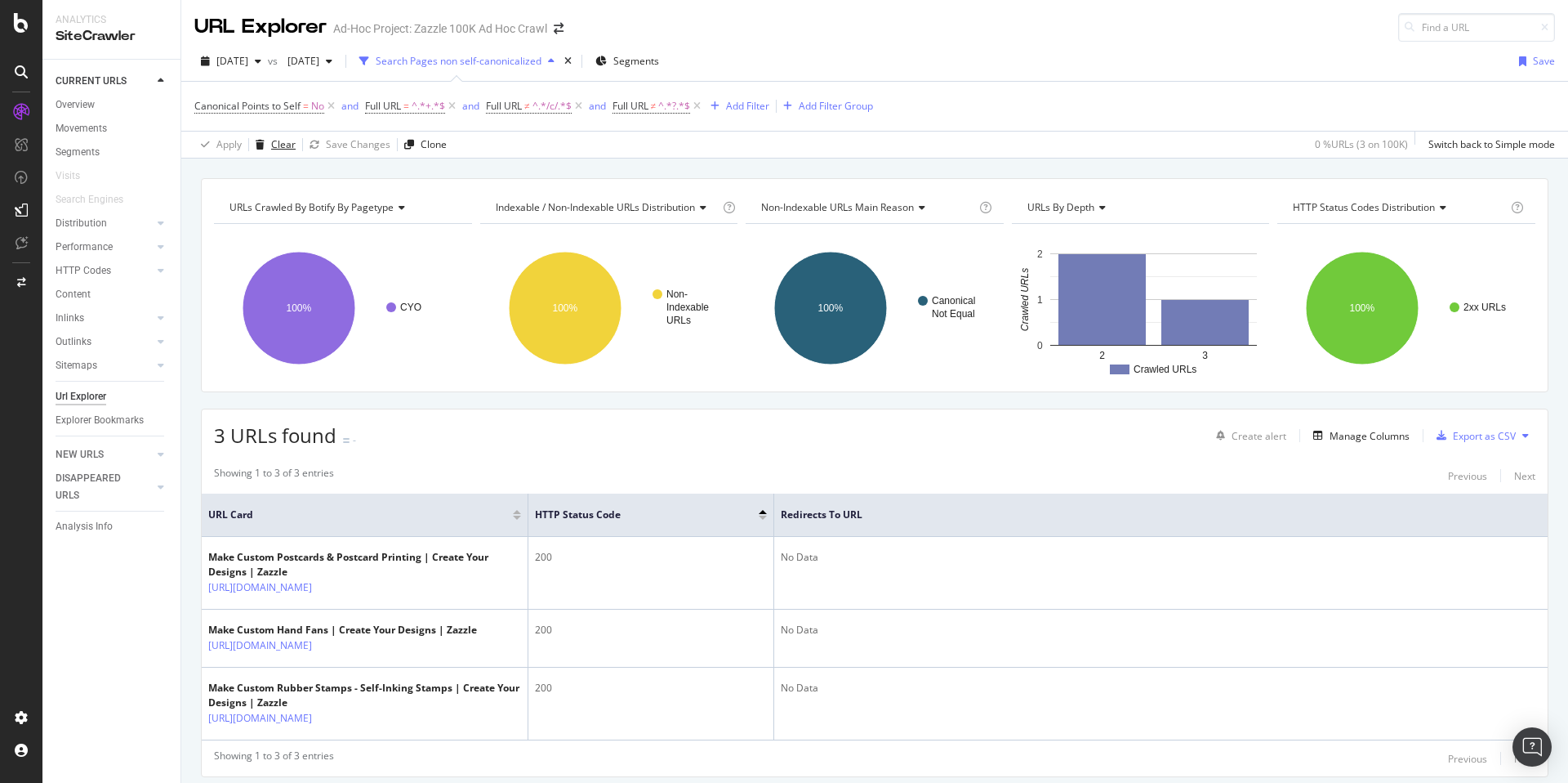
drag, startPoint x: 268, startPoint y: 136, endPoint x: 347, endPoint y: 125, distance: 79.8
click at [268, 136] on div "Clear" at bounding box center [273, 144] width 47 height 24
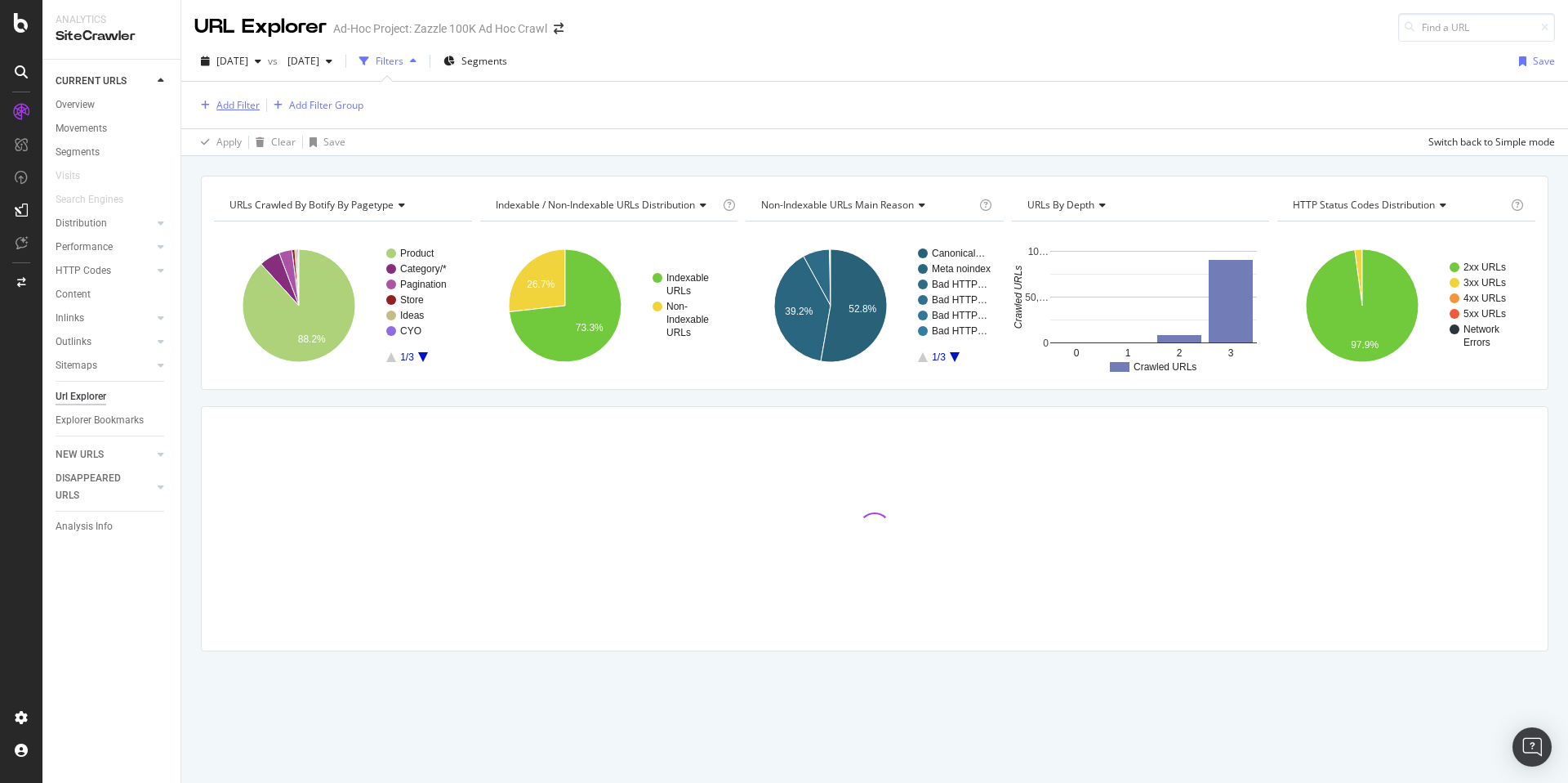
click at [252, 105] on div "Add Filter" at bounding box center [238, 105] width 44 height 14
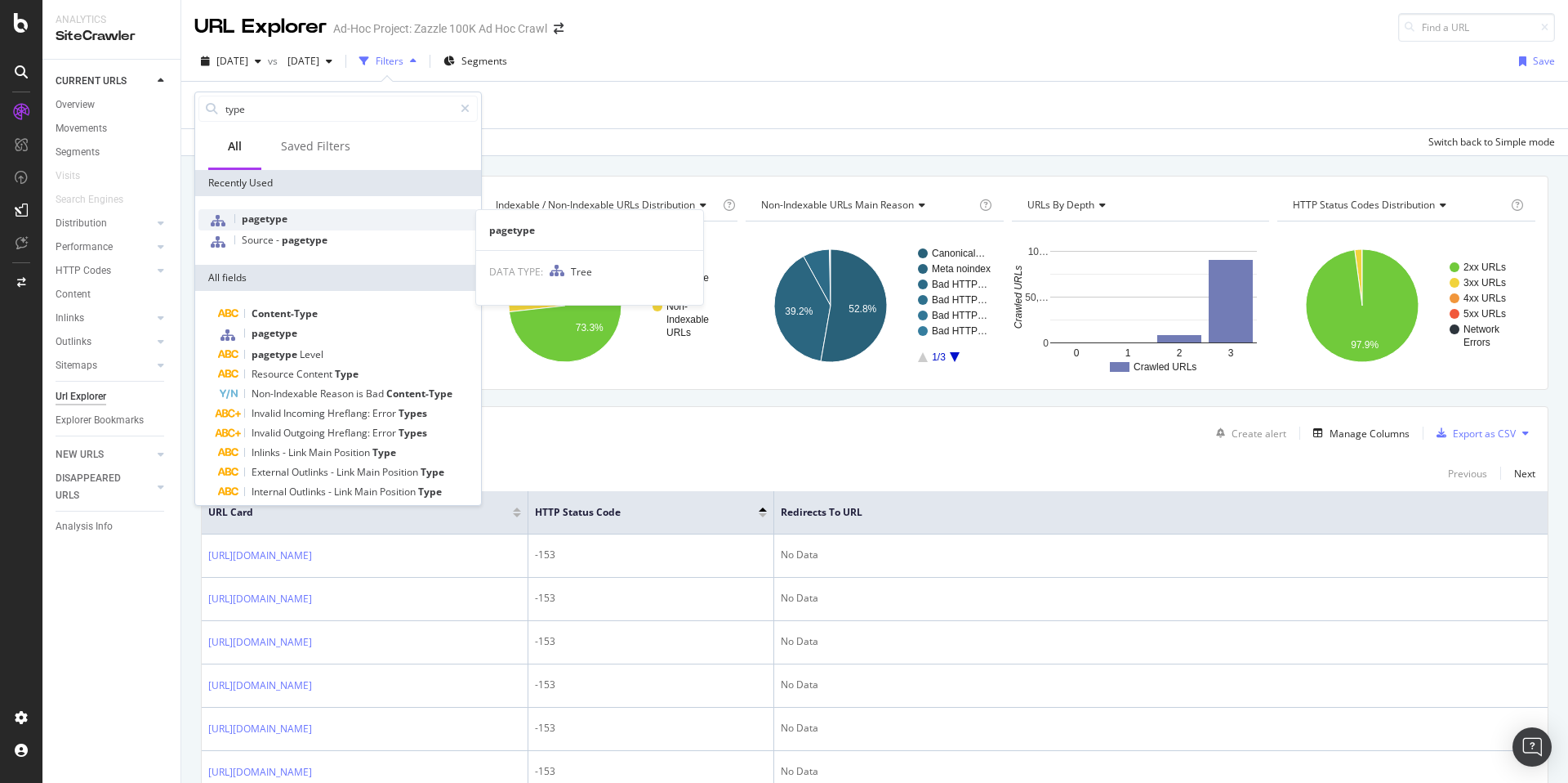
type input "type"
click at [342, 212] on div "pagetype" at bounding box center [338, 220] width 280 height 21
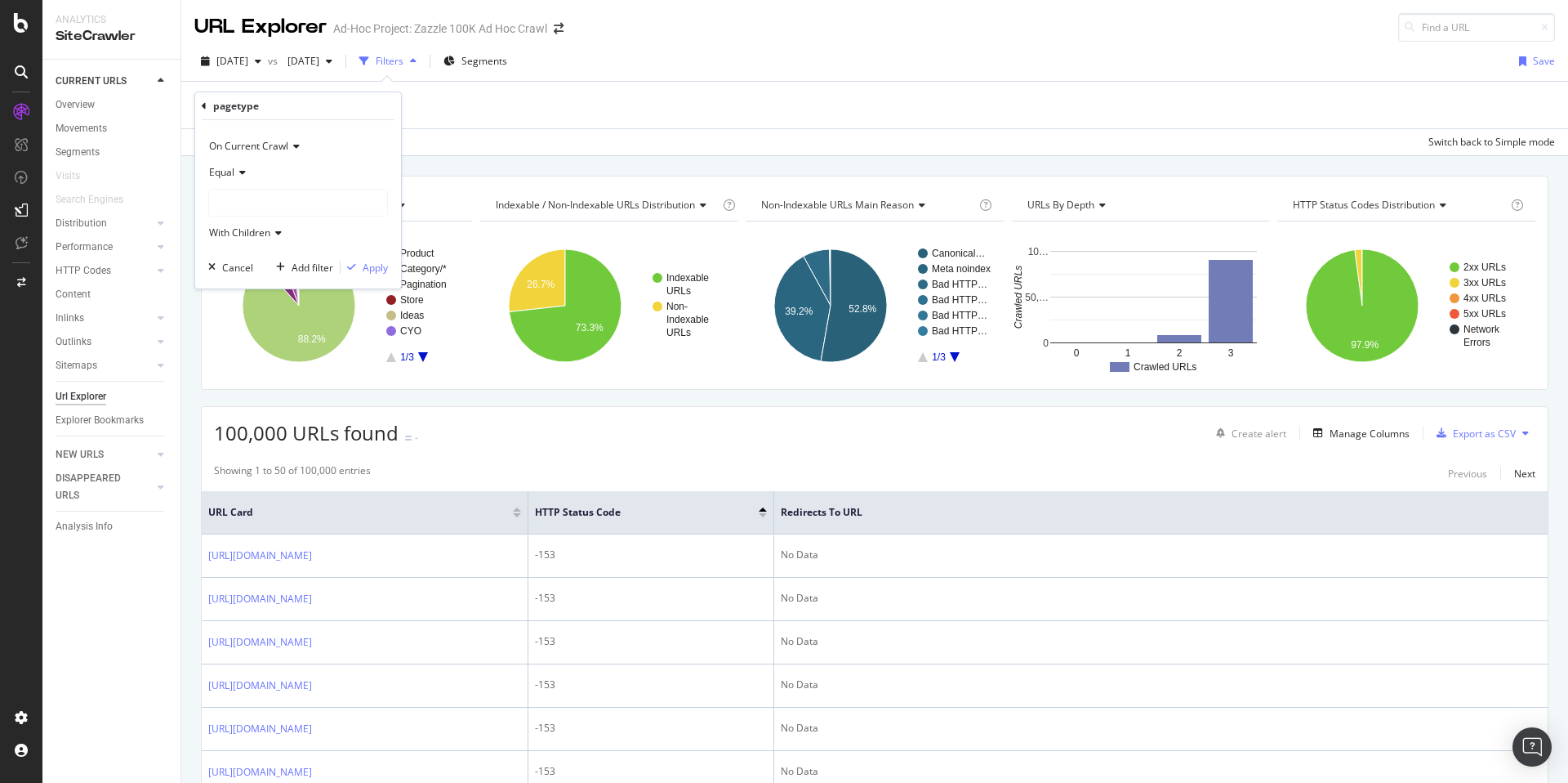
click at [243, 208] on div at bounding box center [297, 202] width 178 height 26
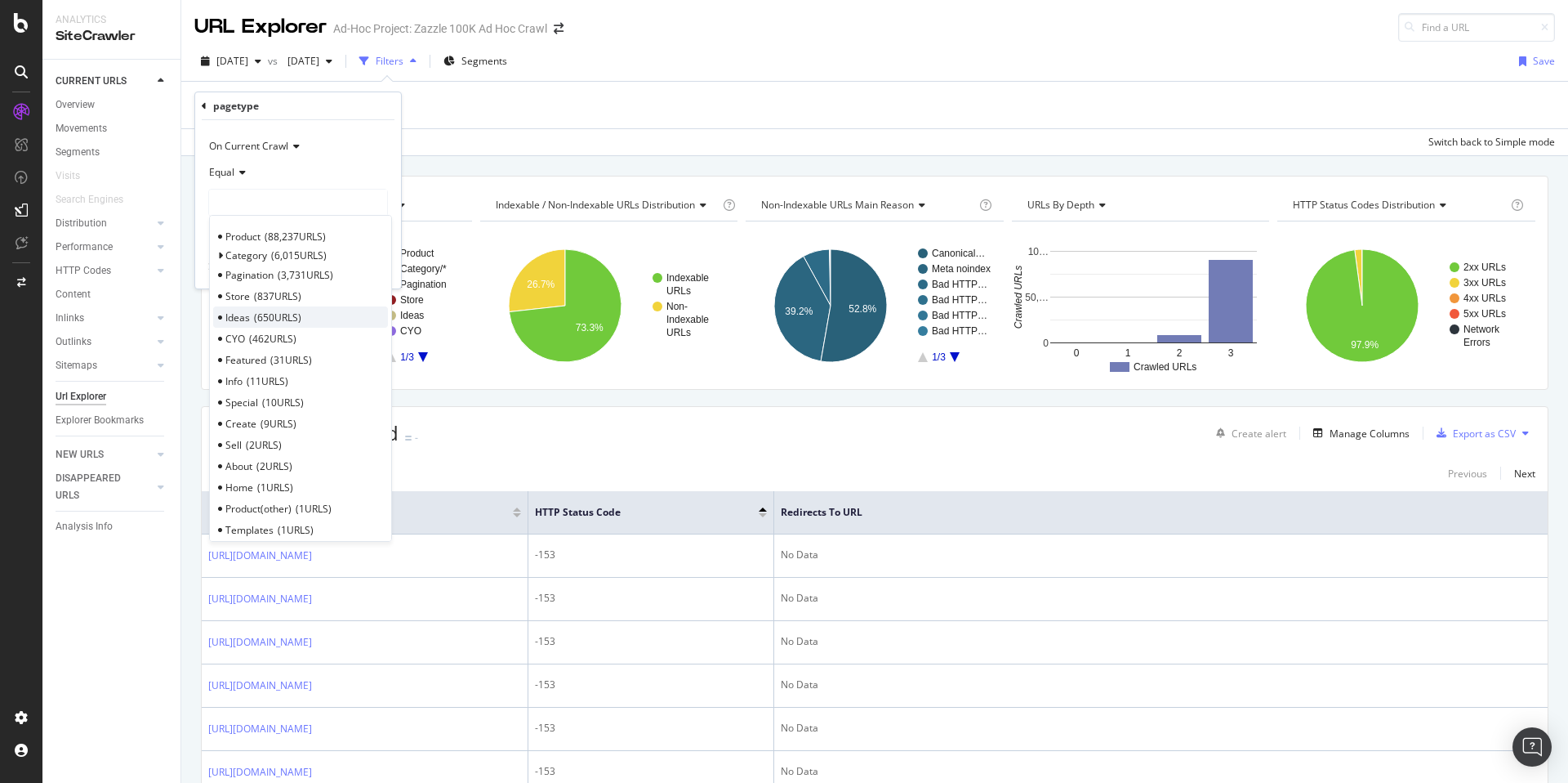
click at [322, 312] on div "Ideas 650 URLS" at bounding box center [301, 317] width 175 height 21
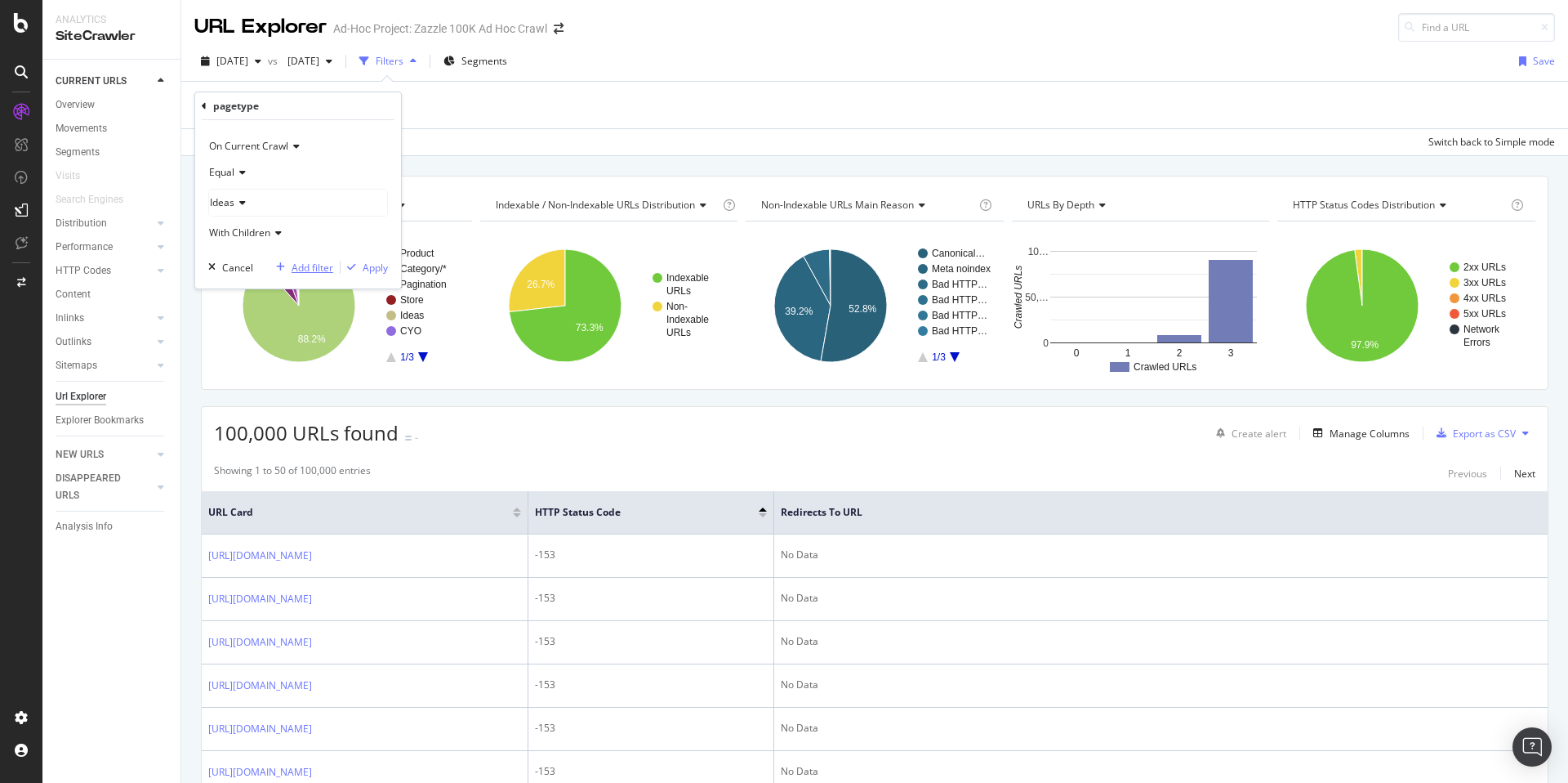
click at [300, 261] on div "Add filter" at bounding box center [312, 267] width 42 height 14
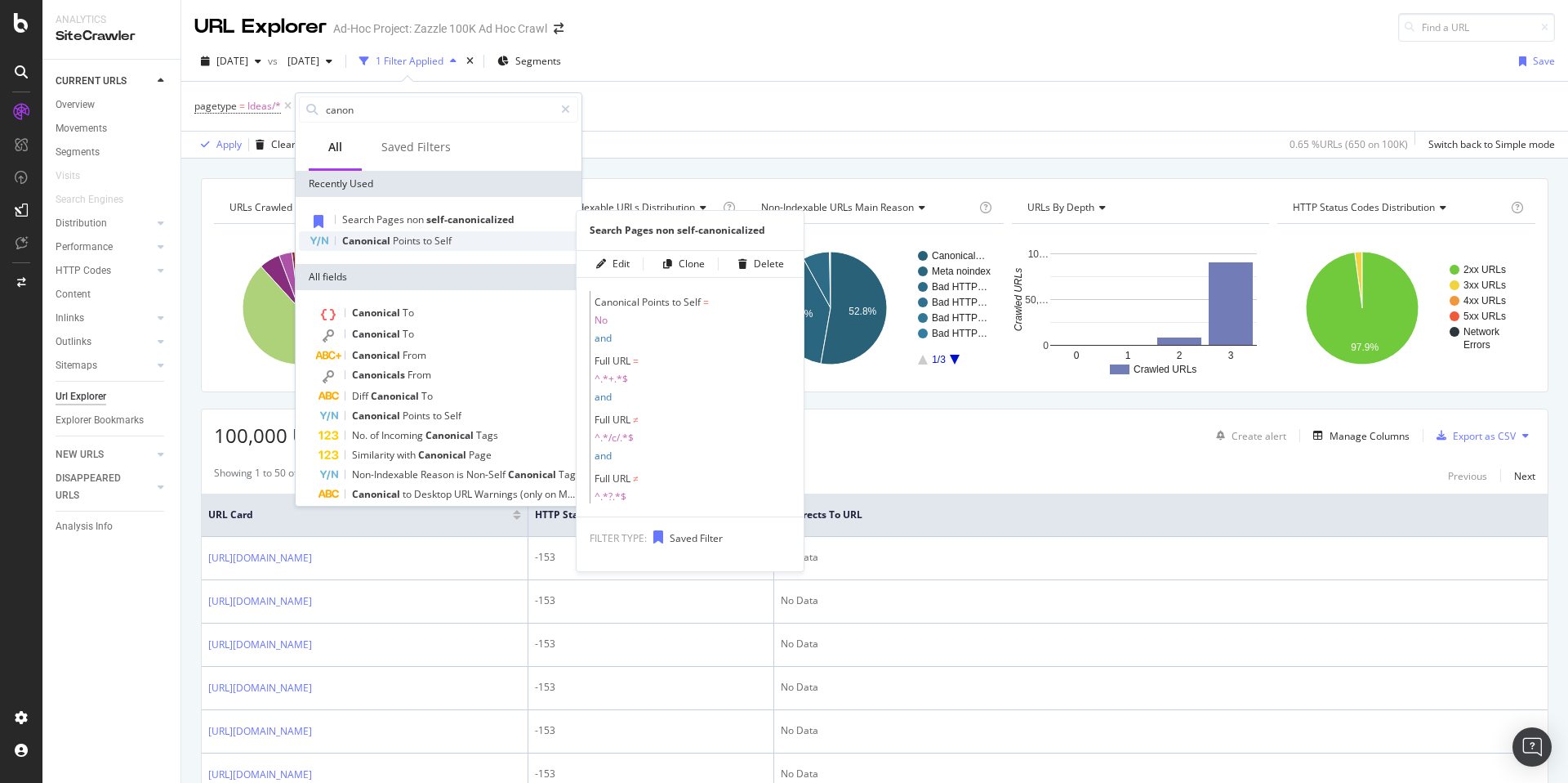
type input "canon"
click at [426, 231] on div "Canonical Points to Self" at bounding box center [439, 241] width 280 height 19
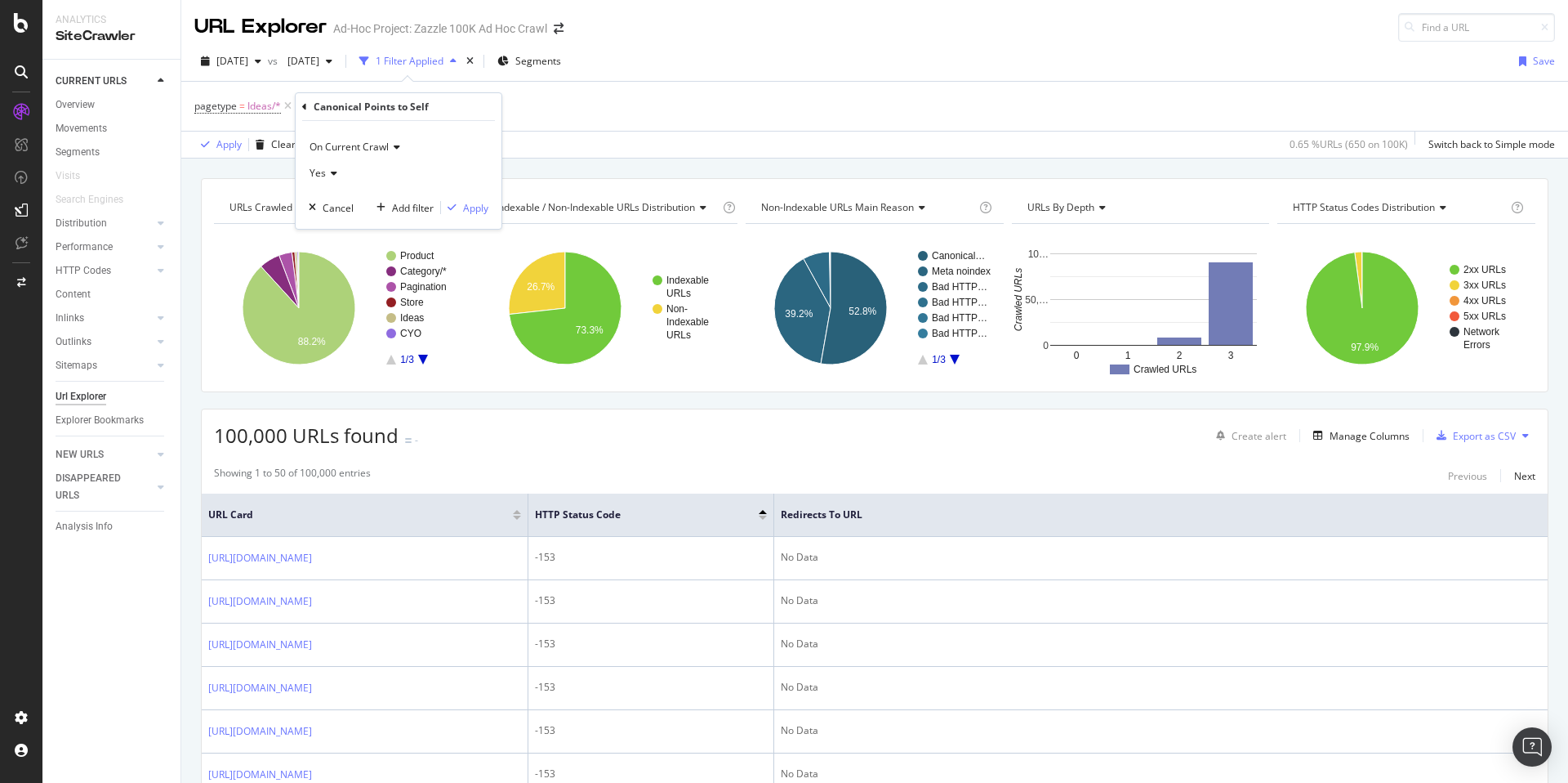
click at [302, 104] on icon at bounding box center [304, 107] width 5 height 10
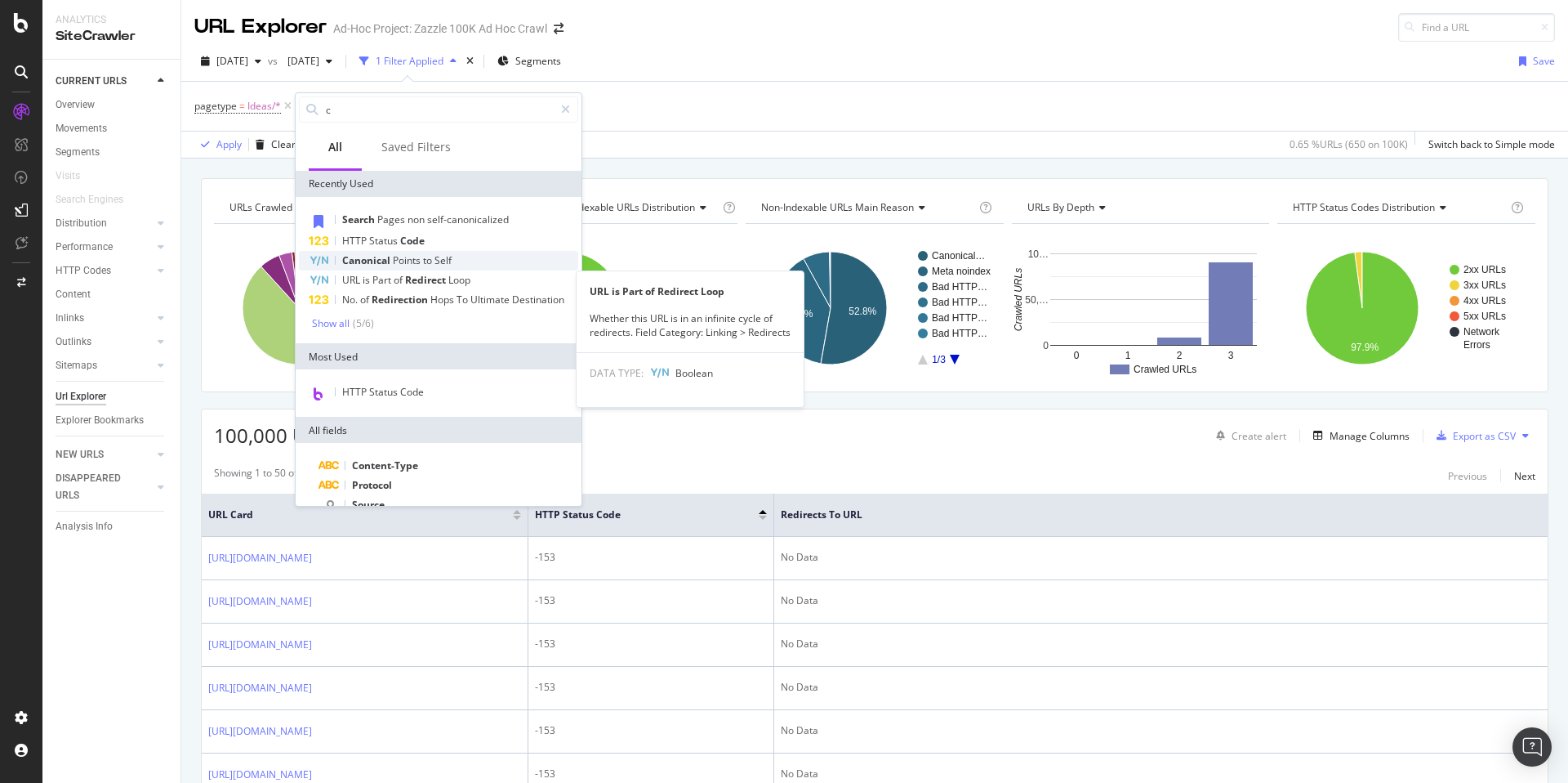
type input "c"
click at [496, 264] on div "Canonical Points to Self" at bounding box center [439, 260] width 280 height 19
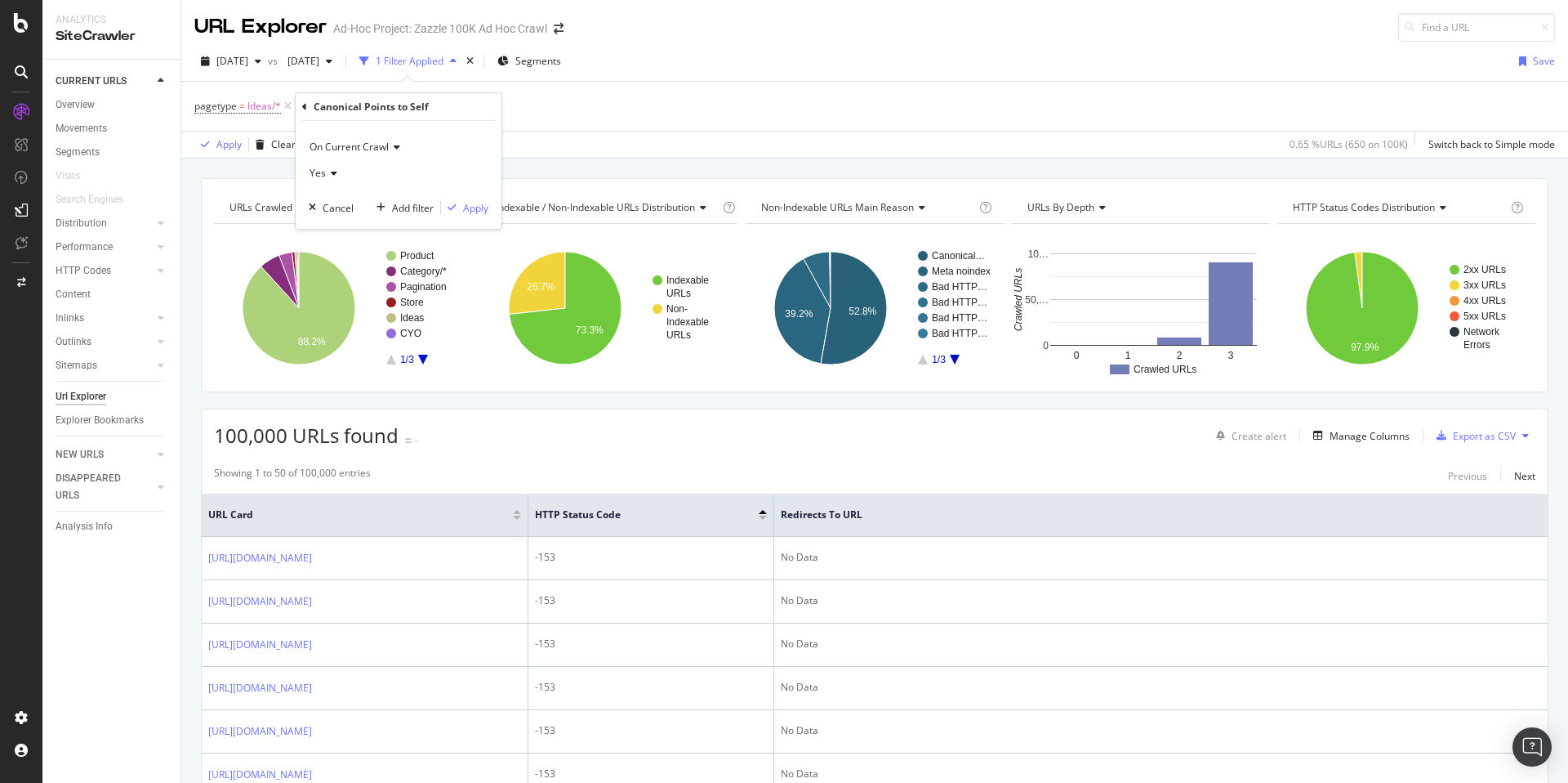
click at [325, 167] on div "Yes" at bounding box center [398, 173] width 180 height 26
click at [342, 222] on div "No" at bounding box center [400, 228] width 175 height 21
click at [463, 212] on div "Apply" at bounding box center [476, 208] width 25 height 14
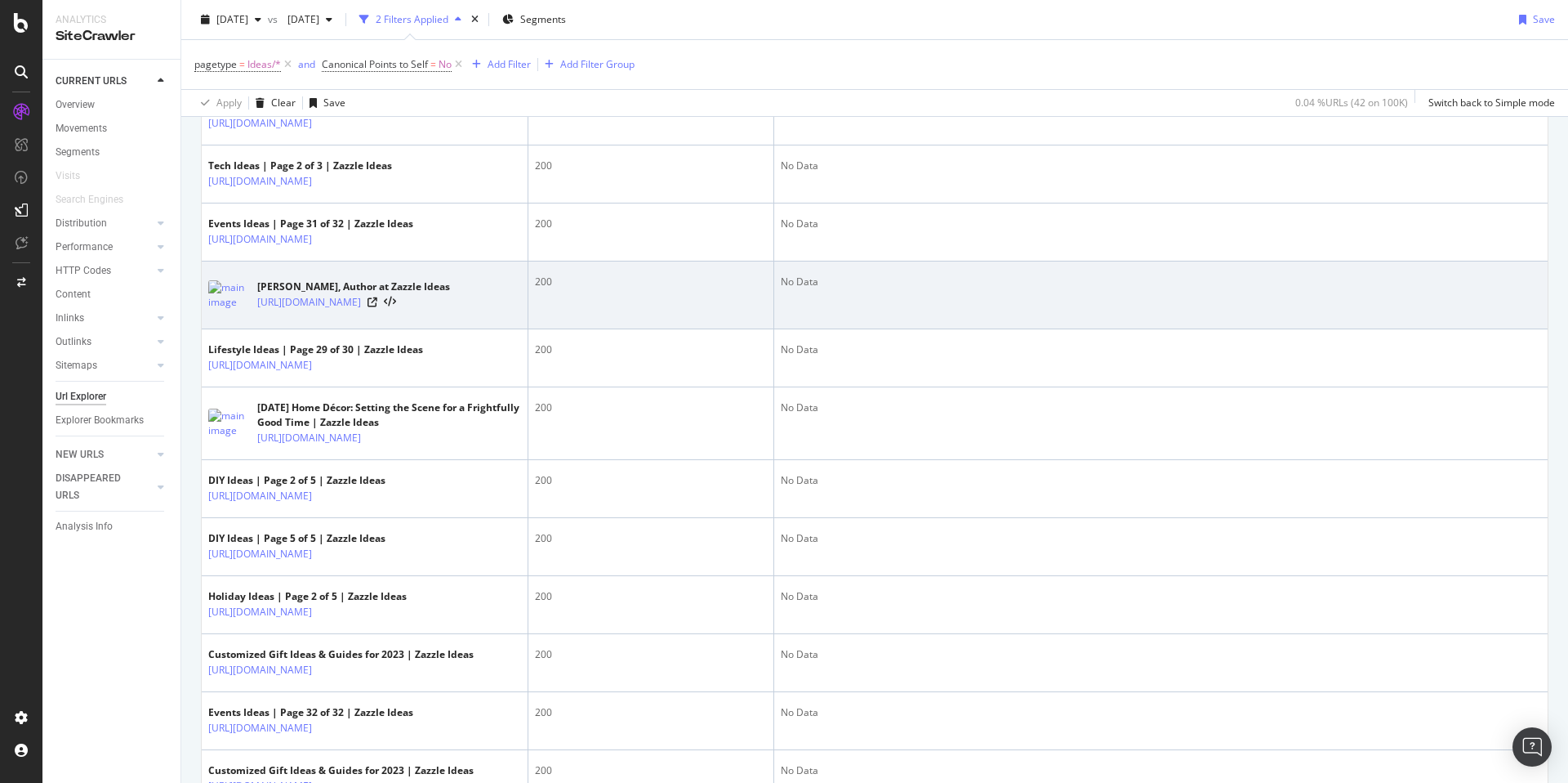
scroll to position [949, 0]
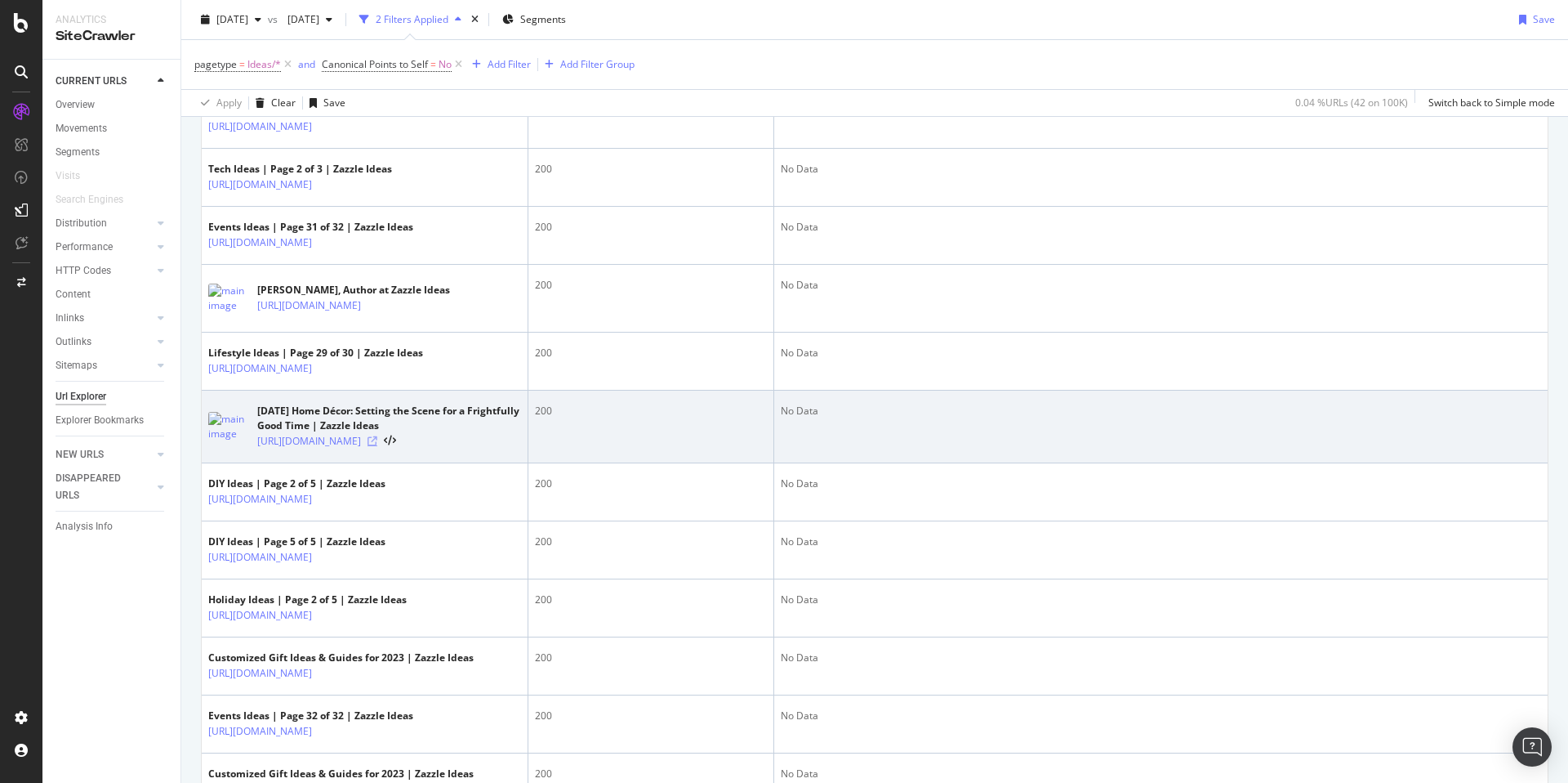
click at [378, 446] on icon at bounding box center [372, 441] width 10 height 10
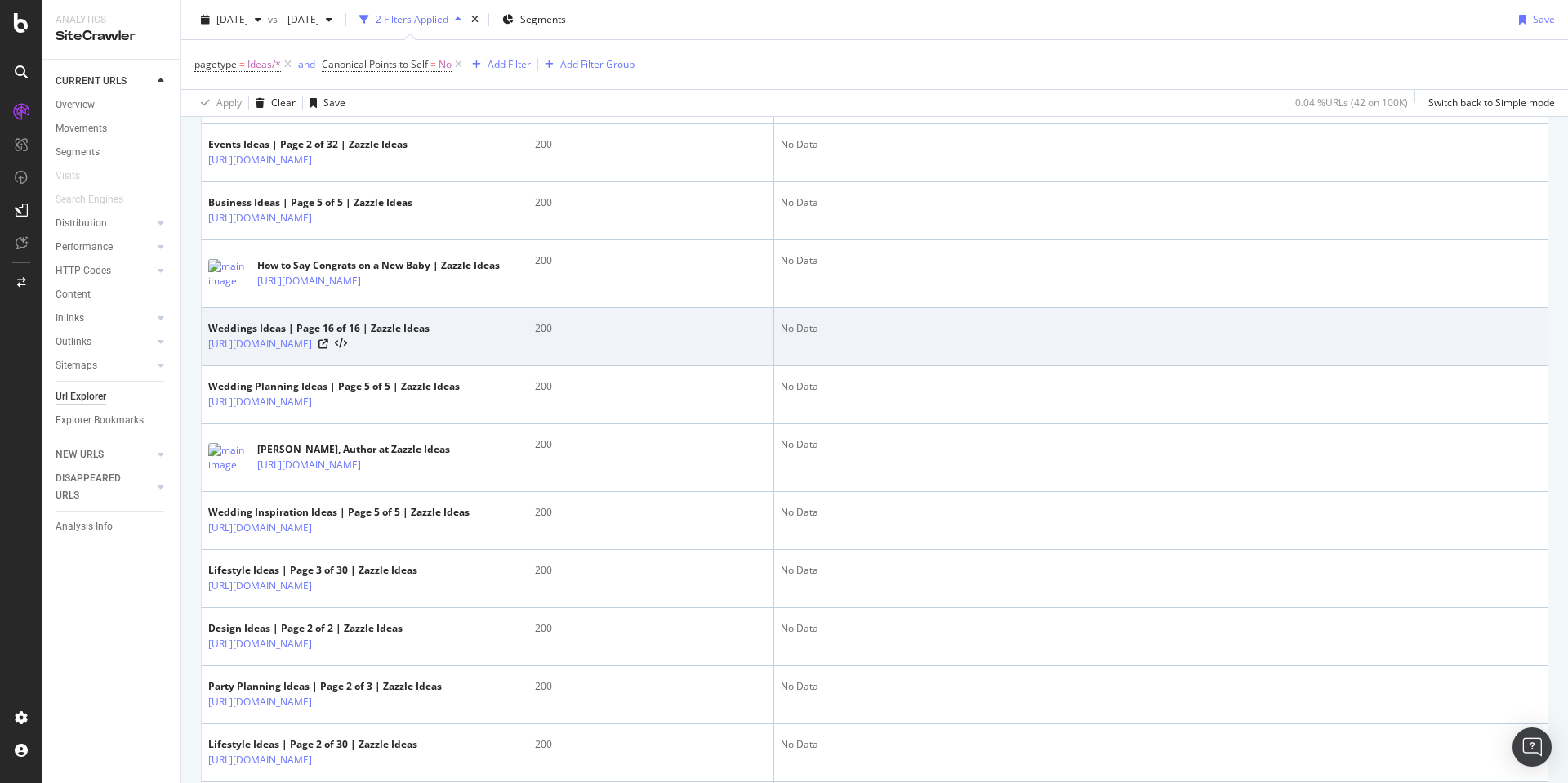
scroll to position [2001, 0]
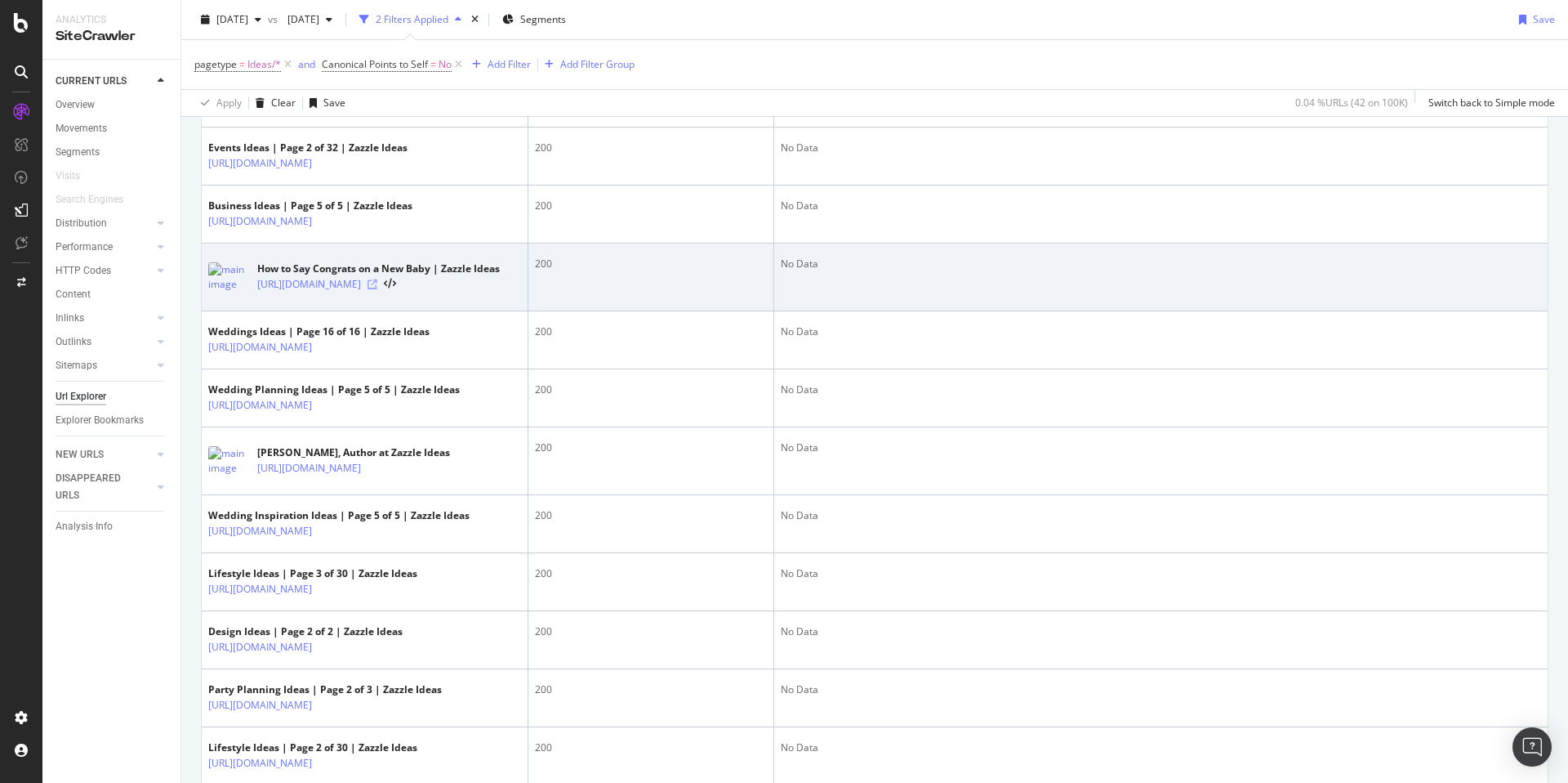
click at [378, 289] on icon at bounding box center [372, 285] width 10 height 10
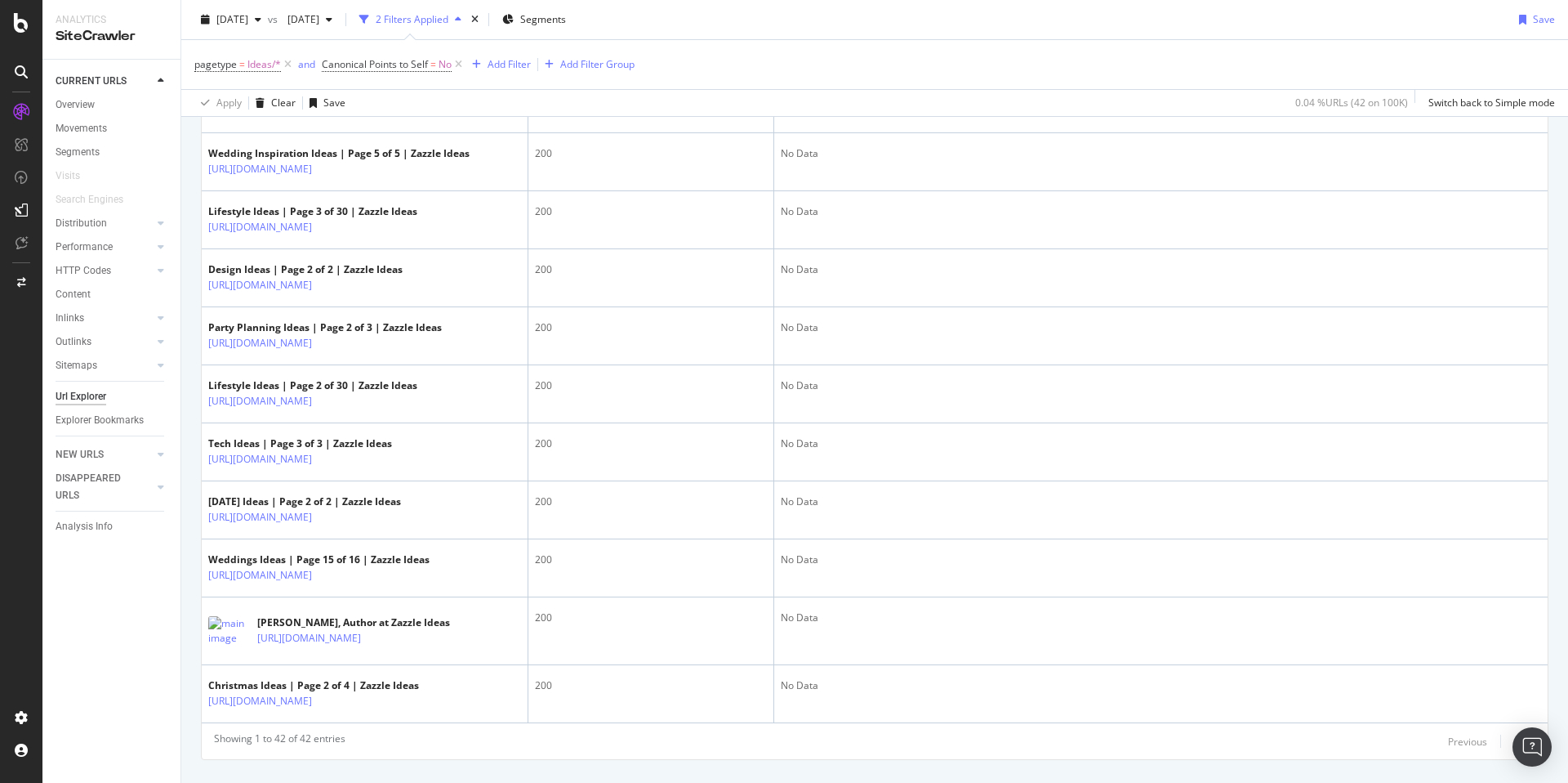
scroll to position [2585, 0]
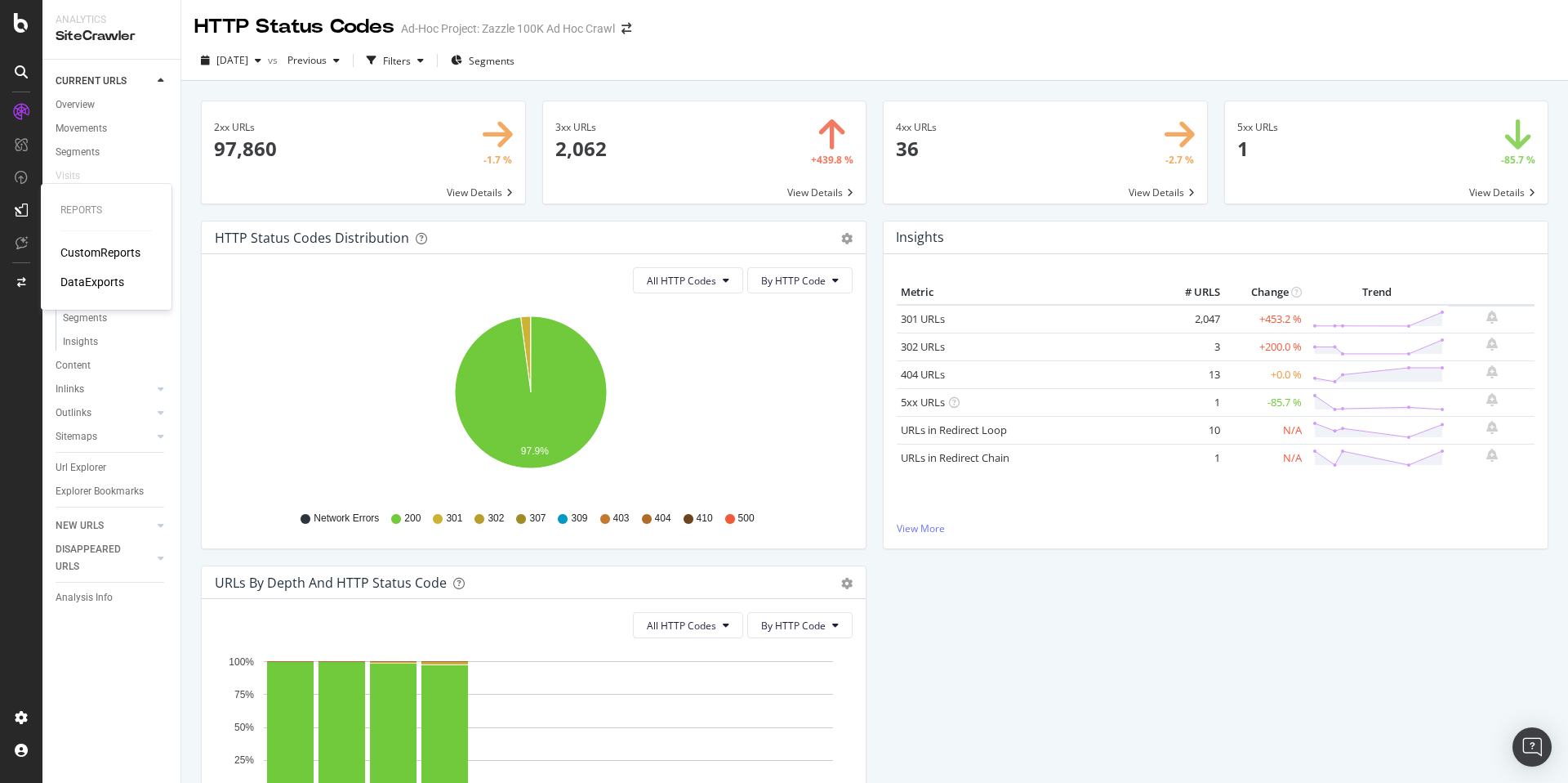
click at [69, 244] on div "CustomReports" at bounding box center [100, 252] width 80 height 17
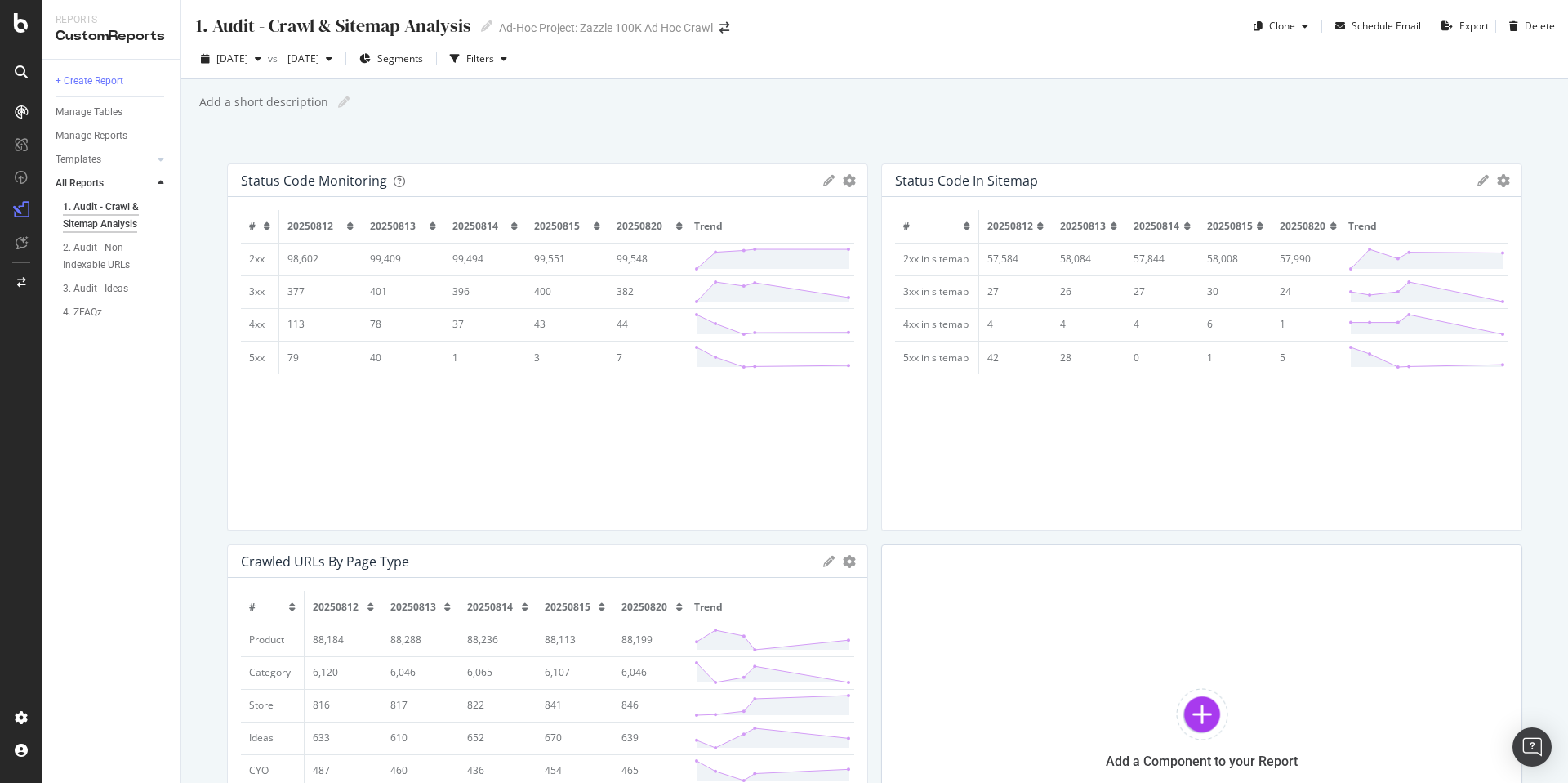
scroll to position [3, 0]
click at [249, 55] on span "2025 Aug. 20th" at bounding box center [232, 55] width 32 height 14
click at [290, 95] on div "2025 Aug. 22nd 100K URLs" at bounding box center [302, 87] width 194 height 23
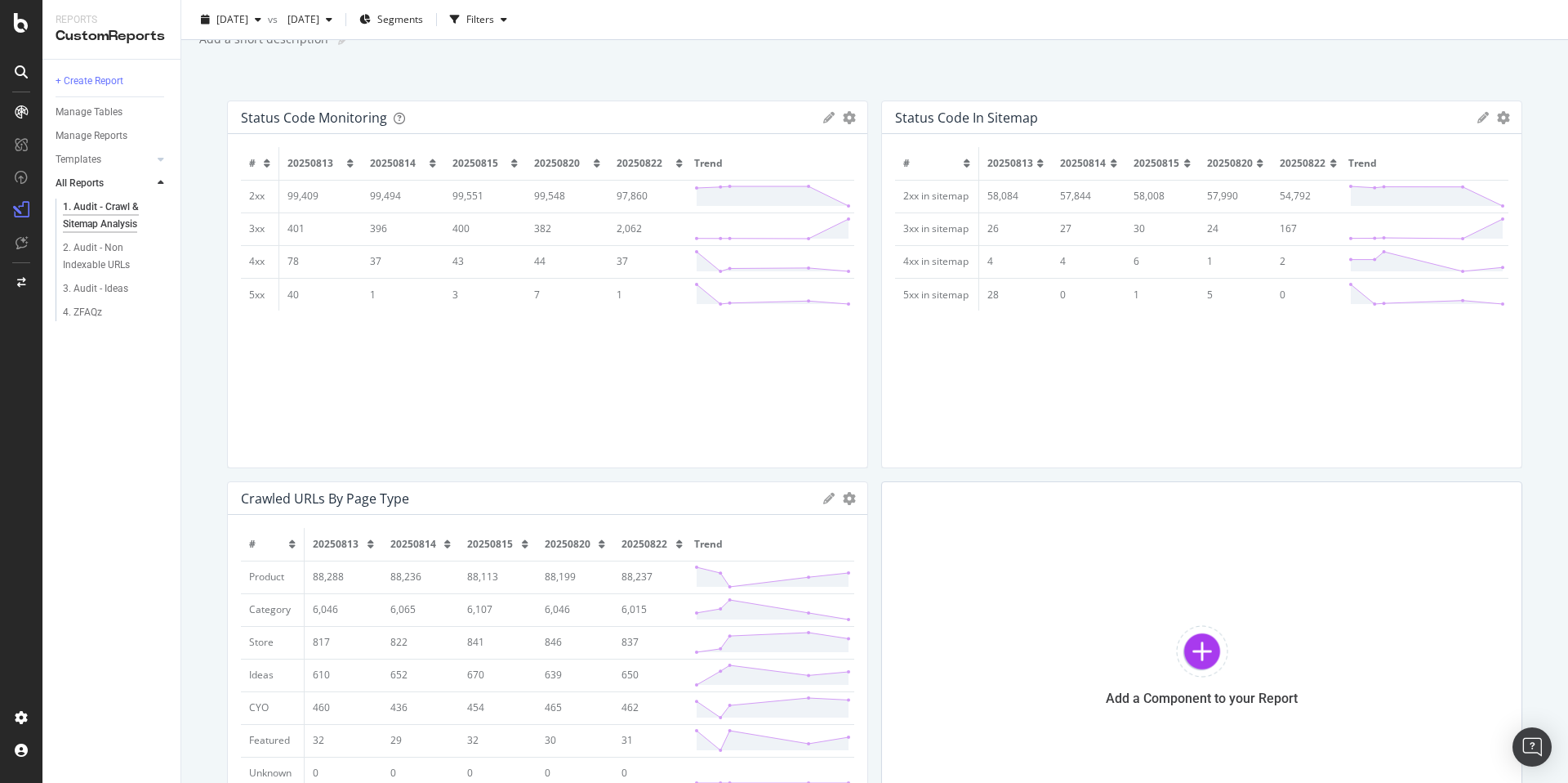
scroll to position [55, 0]
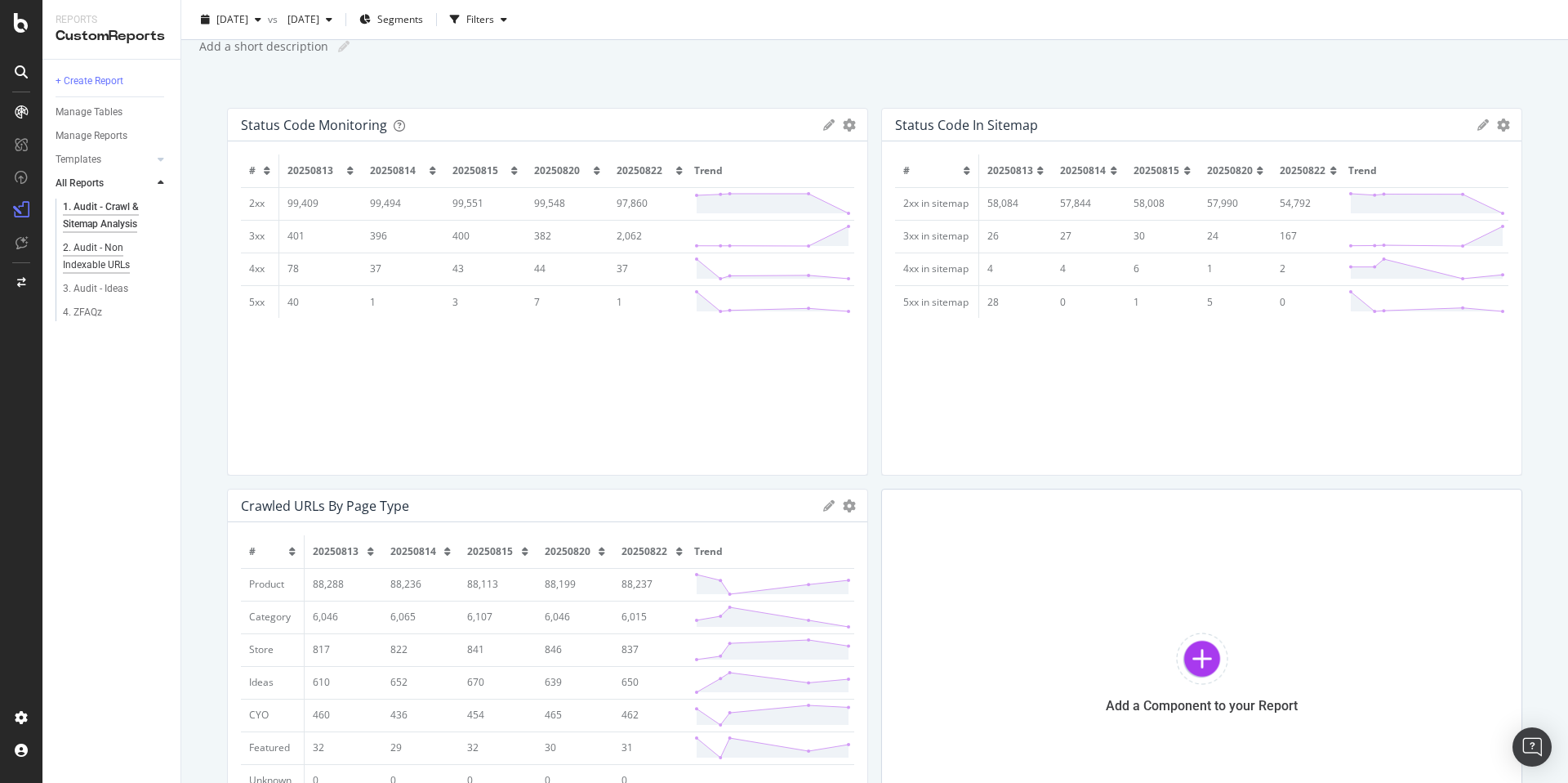
click at [119, 257] on div "2. Audit - Non Indexable URLs" at bounding box center [110, 255] width 94 height 34
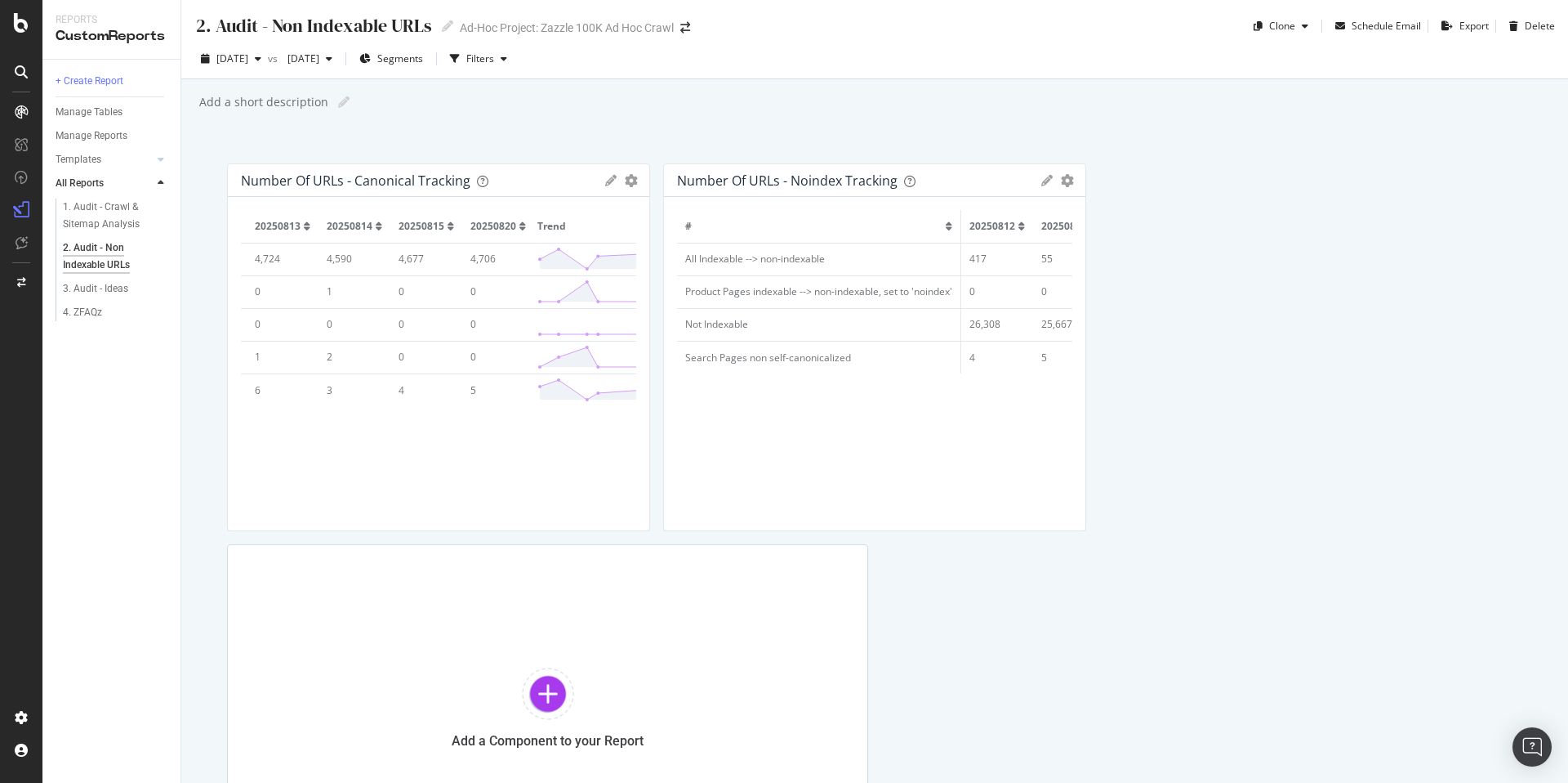
scroll to position [0, 412]
click at [117, 290] on div "3. Audit - Ideas" at bounding box center [95, 289] width 65 height 17
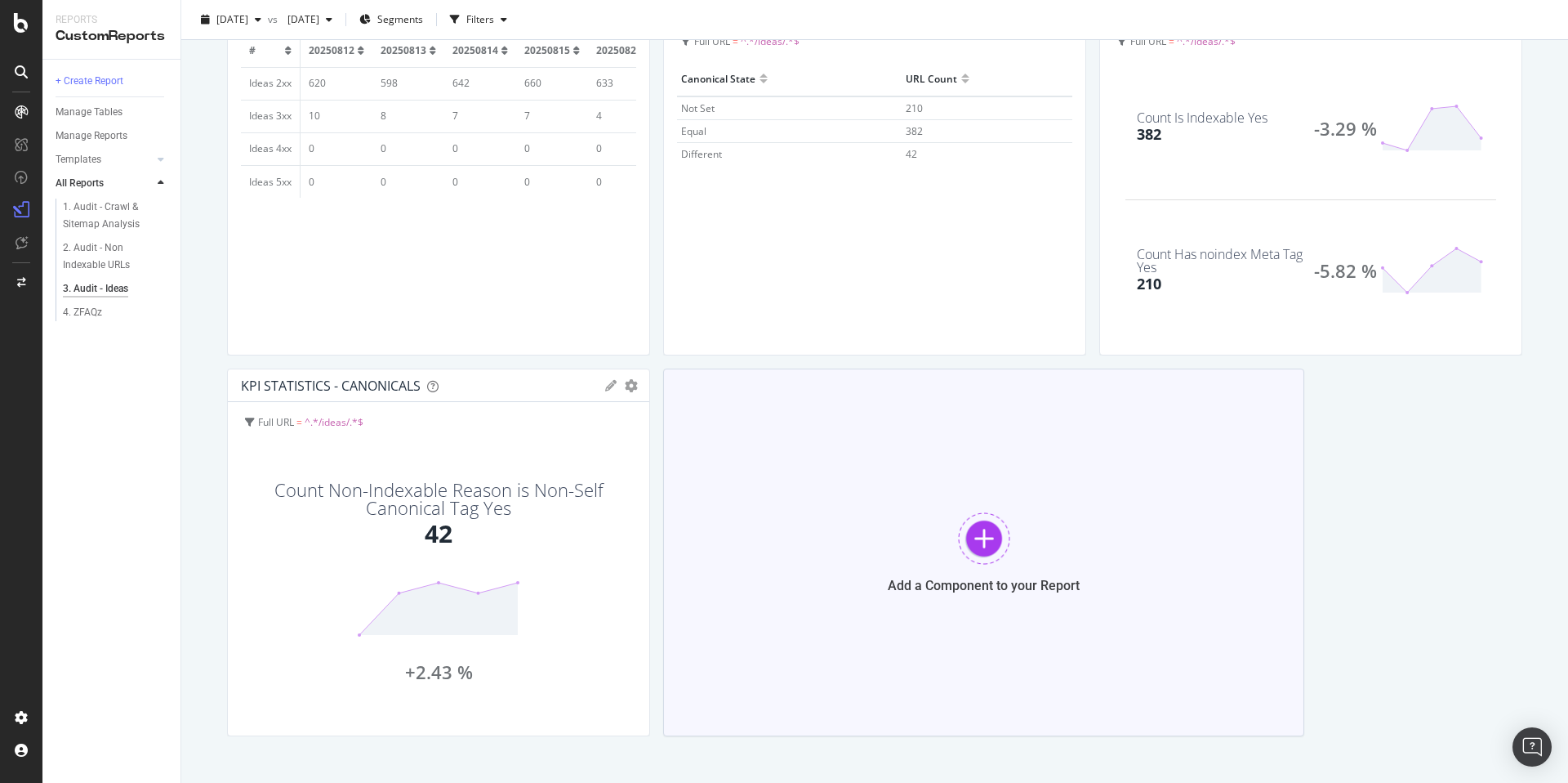
scroll to position [178, 0]
click at [75, 321] on div "4. ZFAQz" at bounding box center [83, 313] width 39 height 17
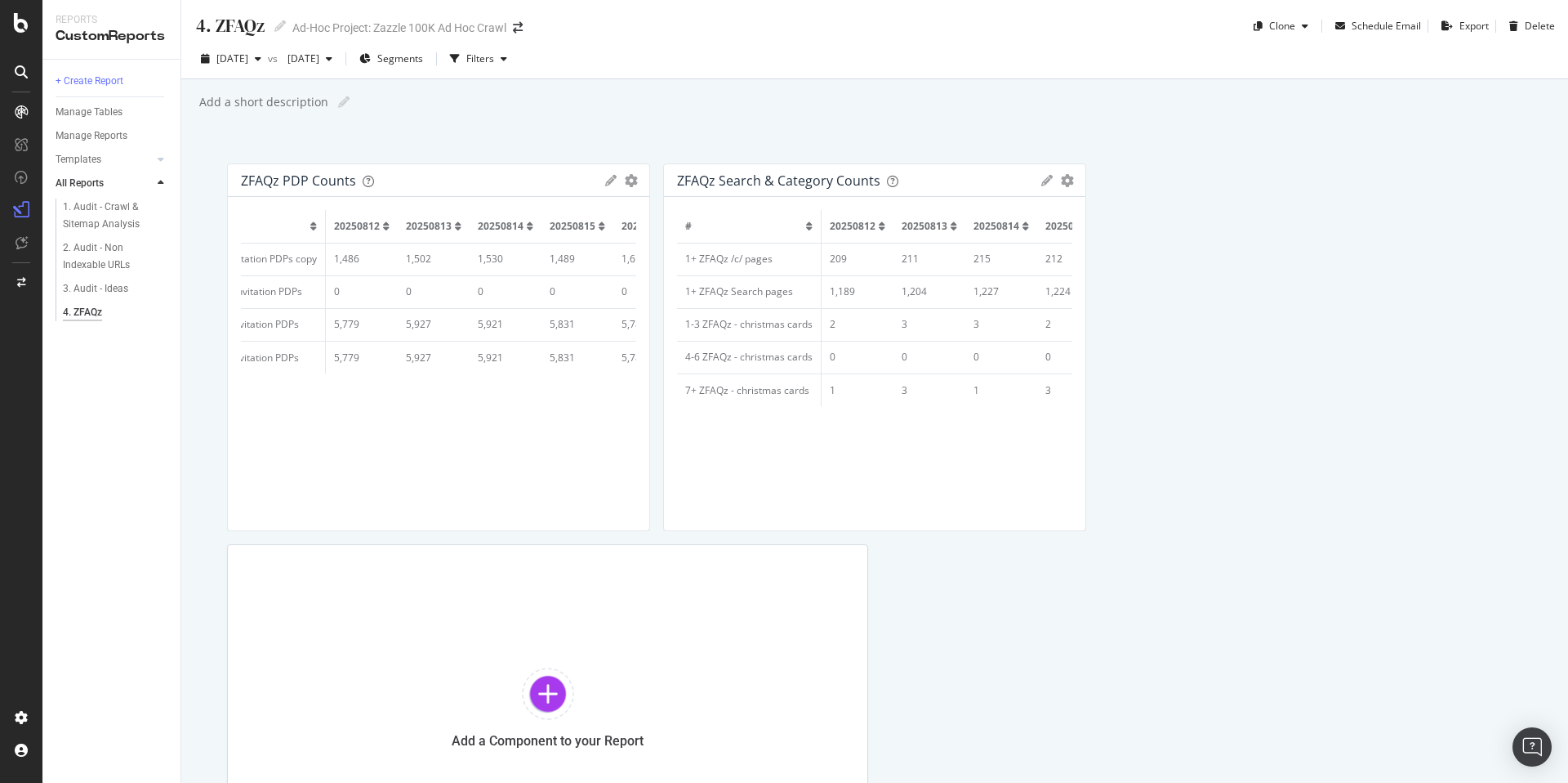
scroll to position [0, 275]
click at [27, 22] on icon at bounding box center [20, 22] width 15 height 19
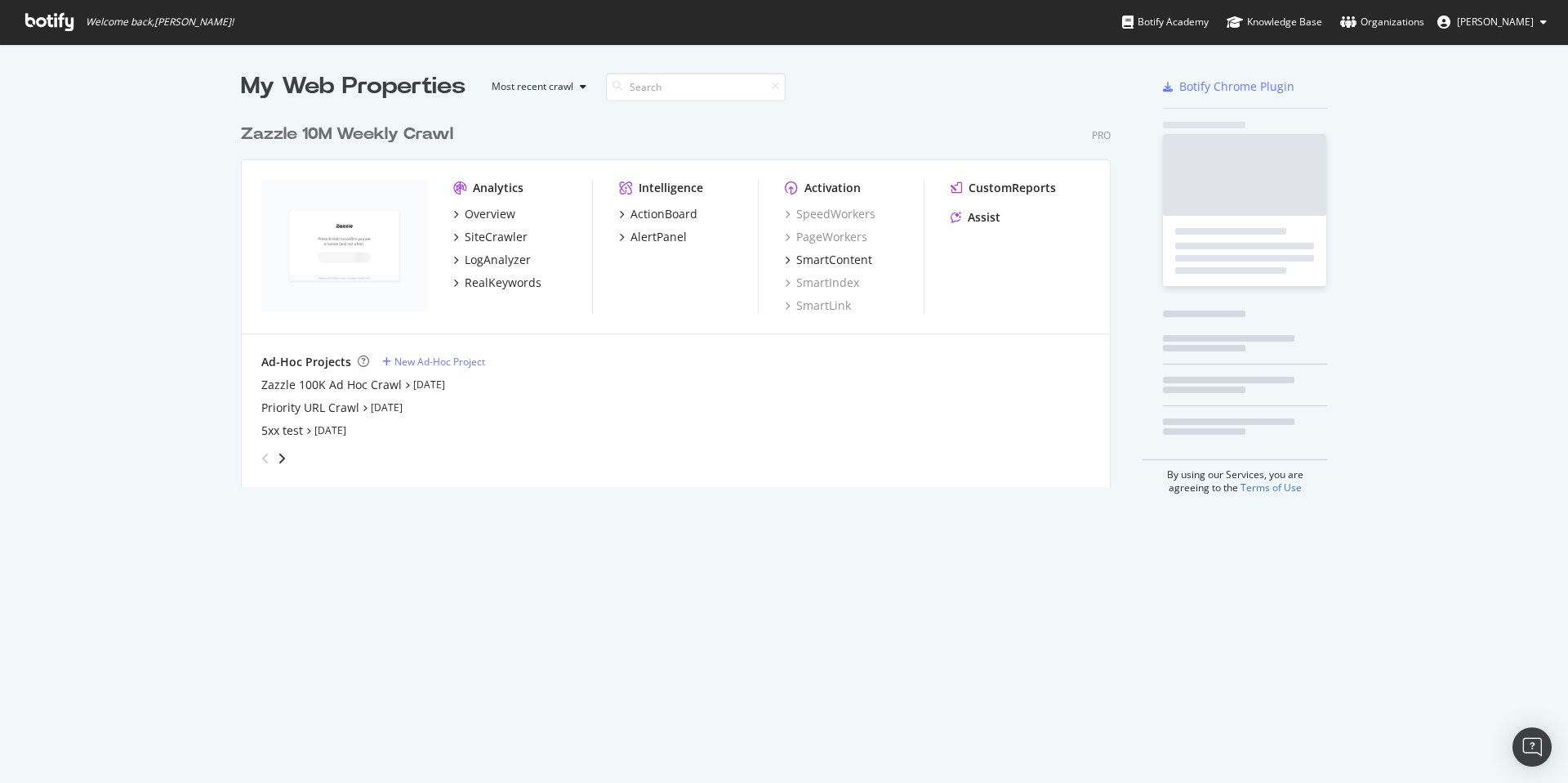
scroll to position [372, 871]
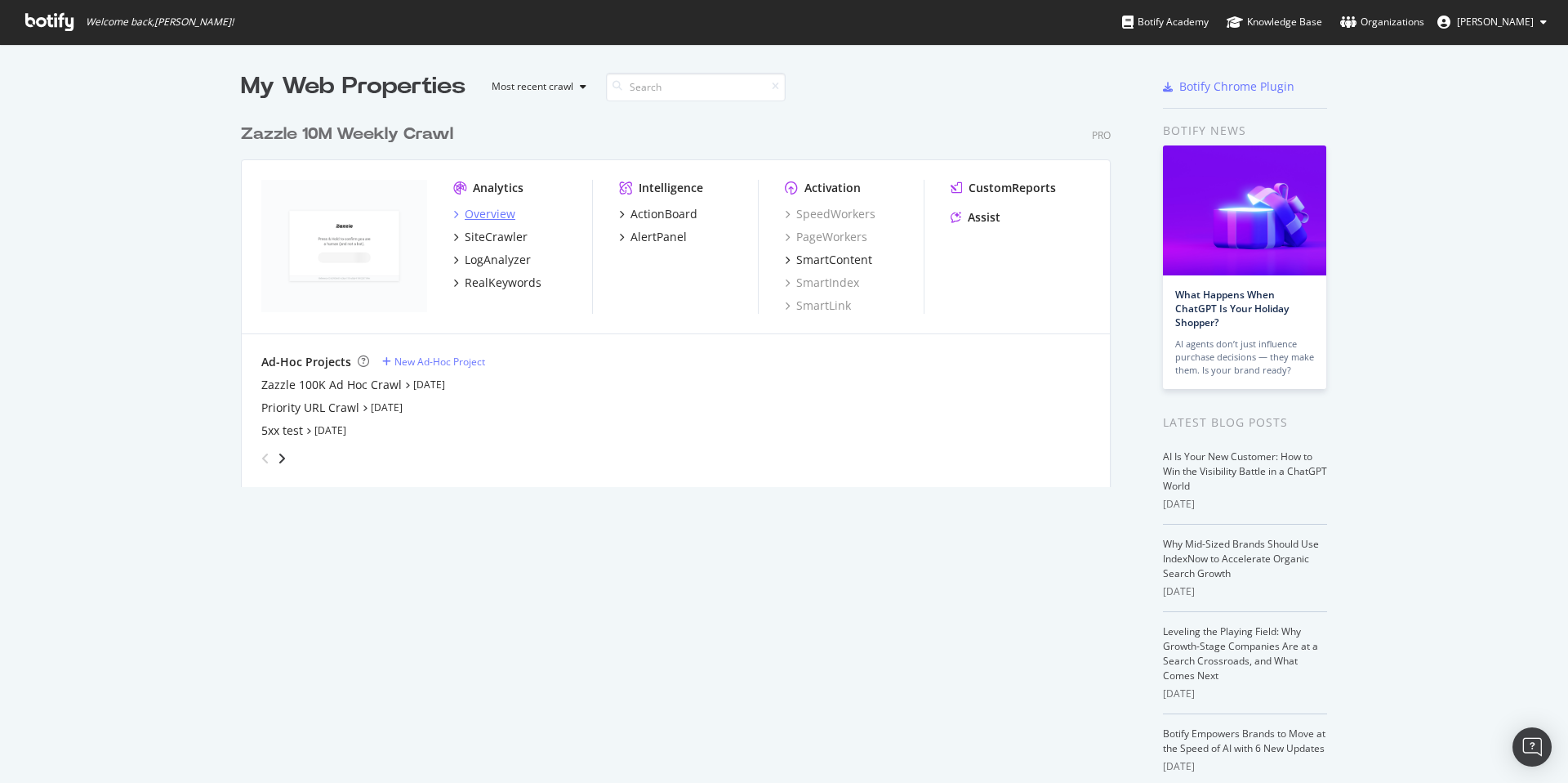
click at [474, 212] on div "Overview" at bounding box center [490, 214] width 50 height 17
